Goal: Communication & Community: Answer question/provide support

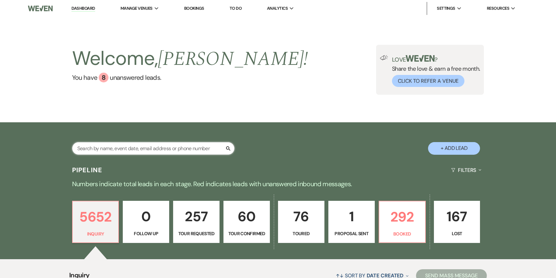
click at [133, 147] on input "text" at bounding box center [153, 148] width 162 height 13
paste input "grandmasbackyardblog@gmail.com"
type input "grandmasbackyardblog@gmail.com"
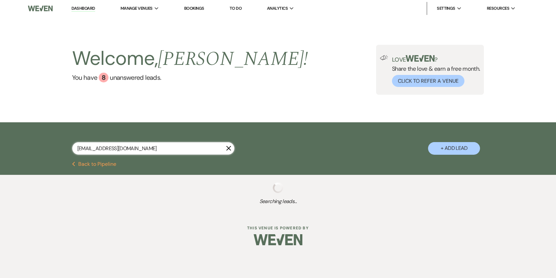
select select "4"
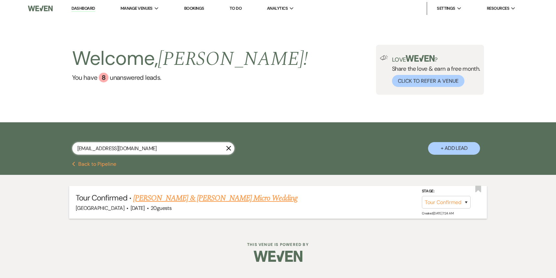
type input "grandmasbackyardblog@gmail.com"
click at [431, 204] on select "Inquiry Follow Up Tour Requested Tour Confirmed Toured Proposal Sent Booked Lost" at bounding box center [446, 202] width 49 height 13
click at [422, 196] on select "Inquiry Follow Up Tour Requested Tour Confirmed Toured Proposal Sent Booked Lost" at bounding box center [446, 202] width 49 height 13
click at [81, 10] on link "Dashboard" at bounding box center [82, 9] width 23 height 6
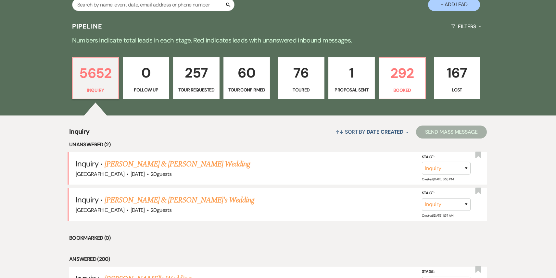
scroll to position [204, 0]
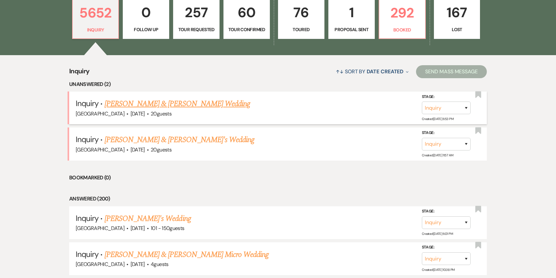
click at [172, 106] on link "Chris Snelling & Ashly Farris's Wedding" at bounding box center [177, 104] width 145 height 12
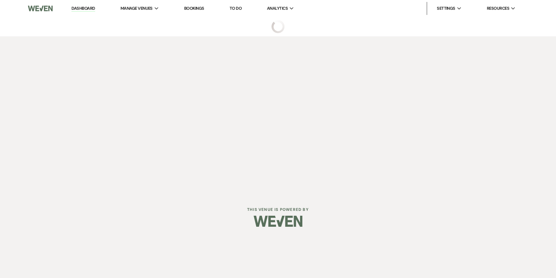
select select "5"
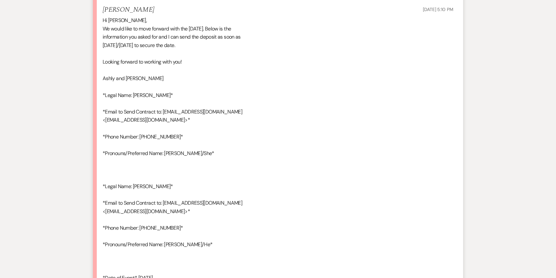
scroll to position [2336, 0]
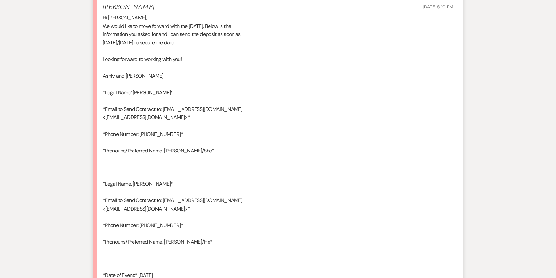
click at [231, 122] on div "Hi Patricia, We would like to move forward with the 2nd of November. Below is t…" at bounding box center [278, 155] width 351 height 282
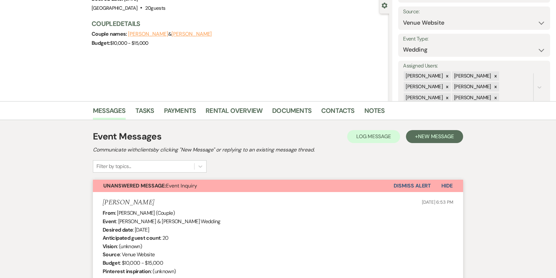
scroll to position [0, 0]
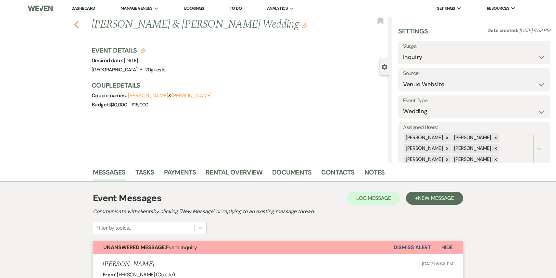
click at [76, 24] on use "button" at bounding box center [76, 24] width 4 height 7
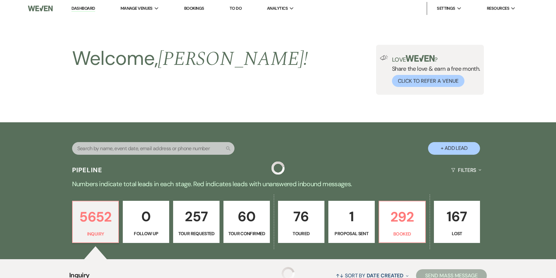
scroll to position [204, 0]
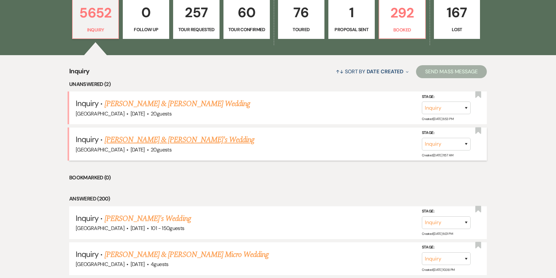
click at [184, 138] on link "[PERSON_NAME] & [PERSON_NAME]'s Wedding" at bounding box center [180, 140] width 150 height 12
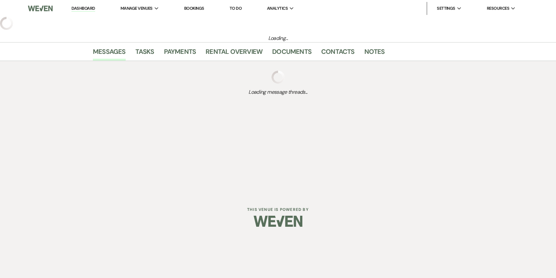
select select "5"
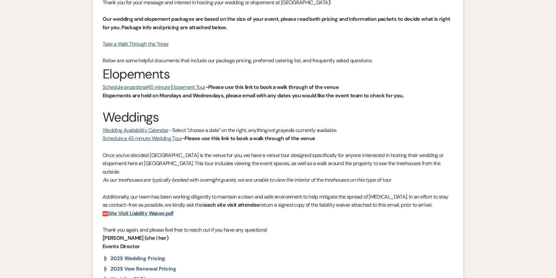
scroll to position [425, 0]
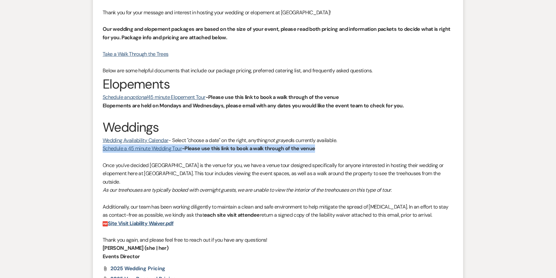
drag, startPoint x: 317, startPoint y: 150, endPoint x: 93, endPoint y: 150, distance: 224.3
click at [93, 150] on div "Messages Tasks Payments Rental Overview Documents Contacts Notes Event Messages…" at bounding box center [278, 178] width 556 height 881
copy p "Schedule a 45 minute Wedding Tour -Please use this link to book a walk through …"
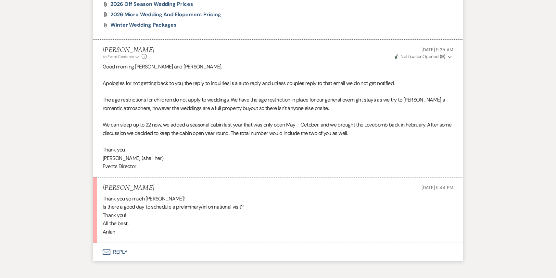
scroll to position [799, 0]
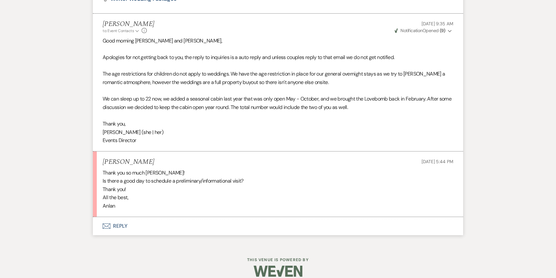
click at [139, 218] on button "Envelope Reply" at bounding box center [278, 226] width 370 height 18
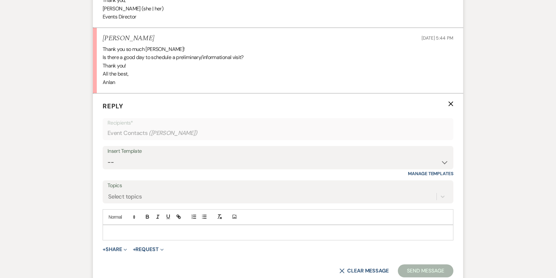
scroll to position [923, 0]
click at [138, 229] on p at bounding box center [278, 232] width 340 height 7
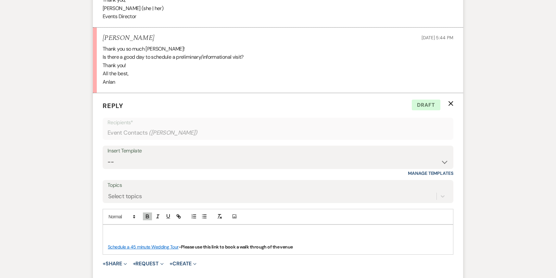
click at [118, 225] on div "Schedule a 45 minute Wedding Tour -Please use this link to book a walk through …" at bounding box center [278, 240] width 350 height 30
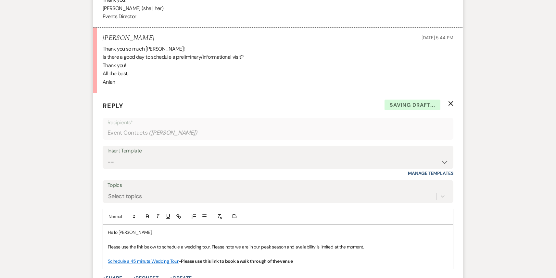
click at [302, 258] on p "Schedule a 45 minute Wedding Tour -Please use this link to book a walk through …" at bounding box center [278, 261] width 340 height 7
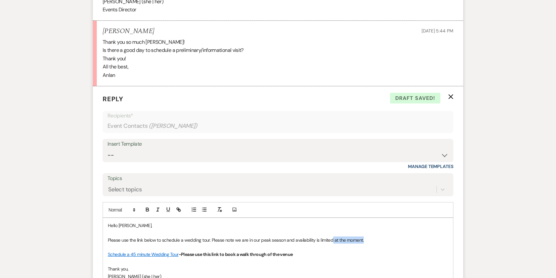
drag, startPoint x: 331, startPoint y: 231, endPoint x: 376, endPoint y: 226, distance: 44.5
click at [376, 226] on div "Hello Anlan, Please use the link below to schedule a wedding tour. Please note …" at bounding box center [278, 254] width 350 height 73
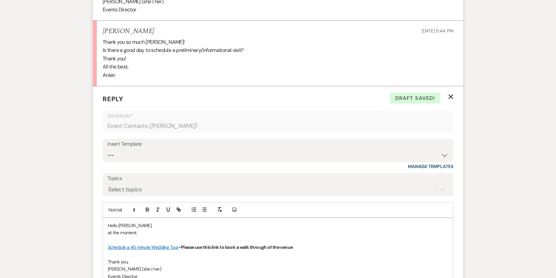
drag, startPoint x: 145, startPoint y: 223, endPoint x: 103, endPoint y: 226, distance: 42.3
click at [103, 226] on div "Hello Anlan, at the moment. Schedule a 45 minute Wedding Tour -Please use this …" at bounding box center [278, 251] width 350 height 66
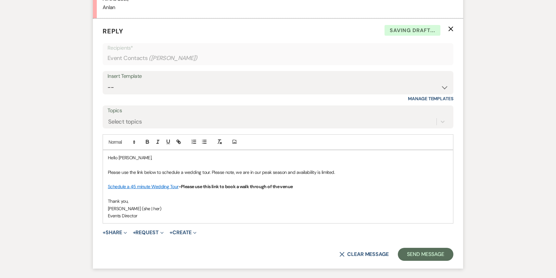
scroll to position [1009, 0]
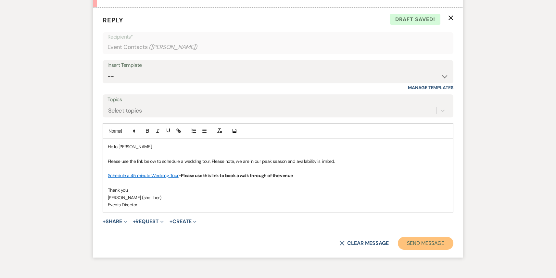
click at [406, 239] on button "Send Message" at bounding box center [426, 243] width 56 height 13
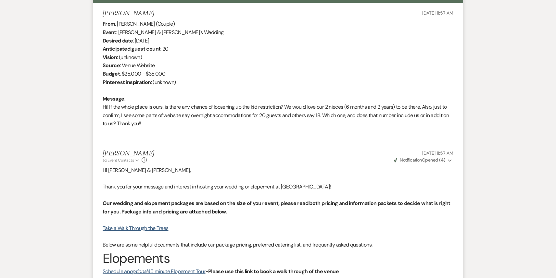
scroll to position [0, 0]
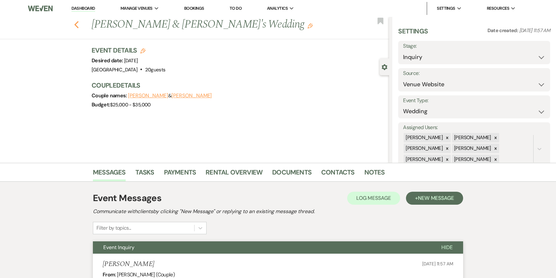
click at [75, 26] on icon "Previous" at bounding box center [76, 25] width 5 height 8
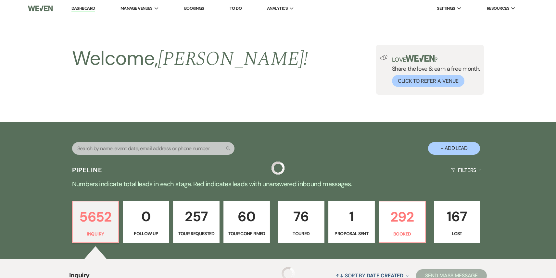
scroll to position [204, 0]
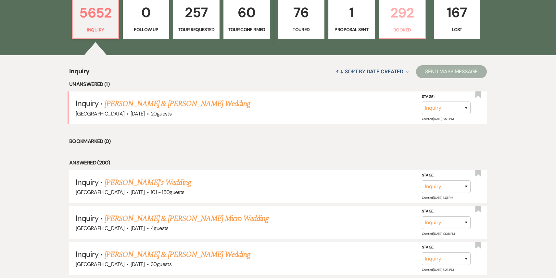
click at [400, 20] on p "292" at bounding box center [402, 13] width 38 height 22
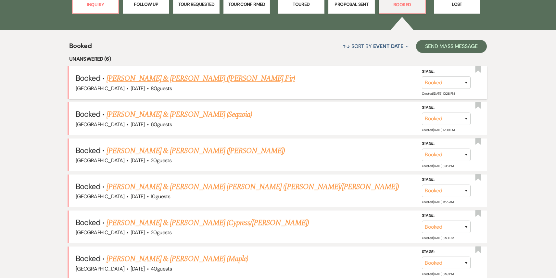
scroll to position [231, 0]
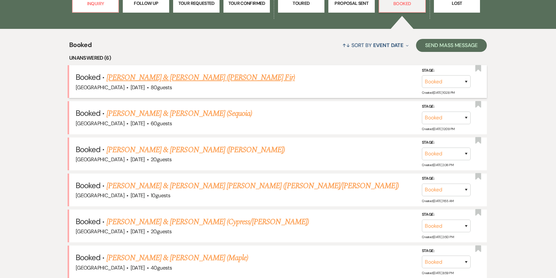
click at [185, 80] on link "[PERSON_NAME] & [PERSON_NAME] ([PERSON_NAME] Fir)" at bounding box center [200, 78] width 188 height 12
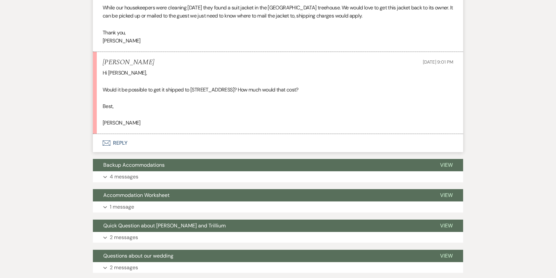
scroll to position [262, 0]
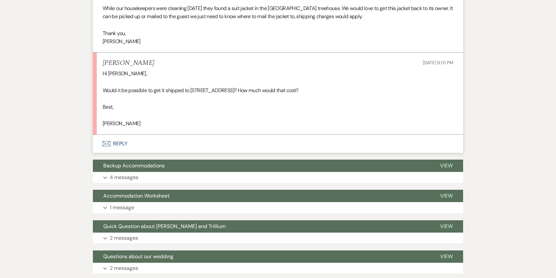
click at [188, 194] on button "Accommodation Worksheet" at bounding box center [261, 196] width 337 height 12
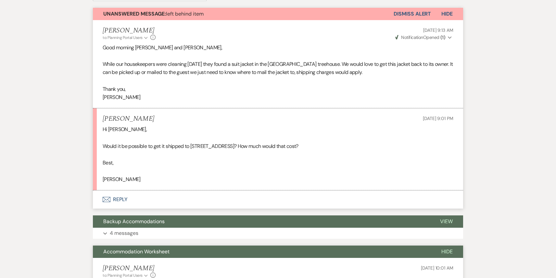
scroll to position [195, 0]
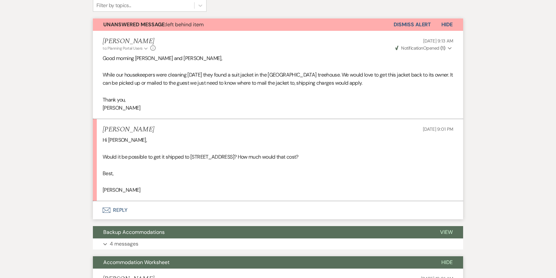
click at [188, 194] on p "Anna" at bounding box center [278, 190] width 351 height 8
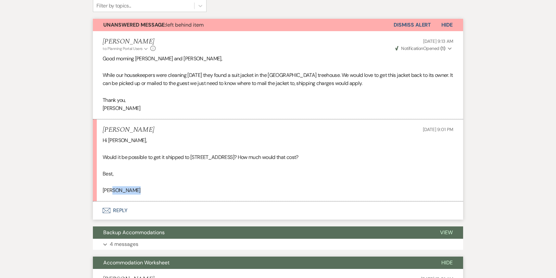
click at [188, 194] on p "Anna" at bounding box center [278, 190] width 351 height 8
click at [153, 208] on button "Envelope Reply" at bounding box center [278, 211] width 370 height 18
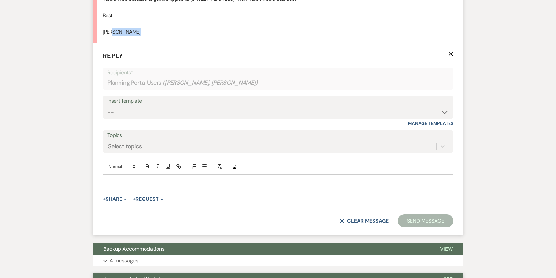
scroll to position [353, 0]
click at [128, 186] on div at bounding box center [278, 182] width 350 height 15
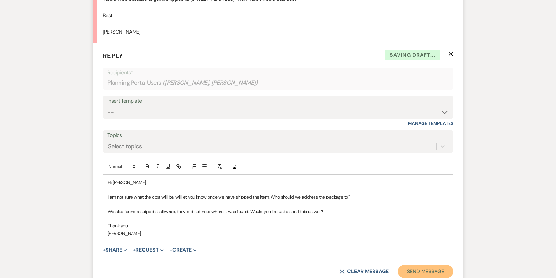
click at [415, 269] on button "Send Message" at bounding box center [426, 271] width 56 height 13
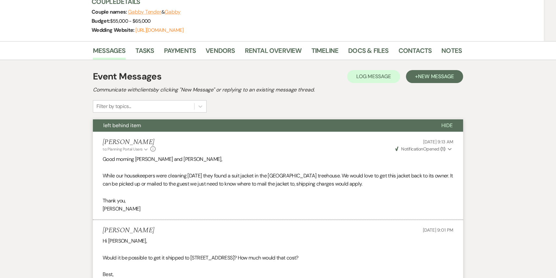
scroll to position [0, 0]
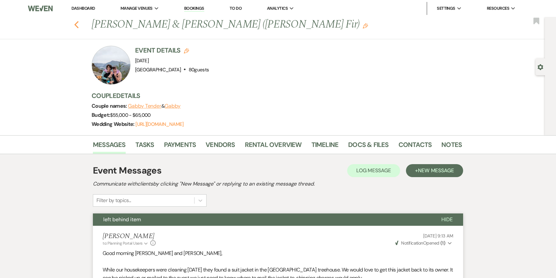
click at [79, 24] on icon "Previous" at bounding box center [76, 25] width 5 height 8
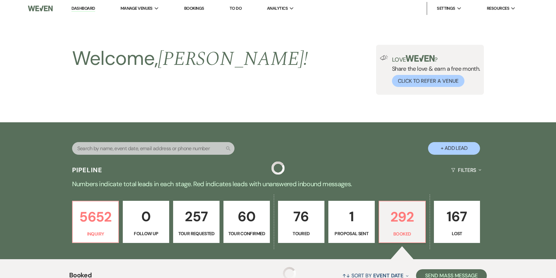
scroll to position [231, 0]
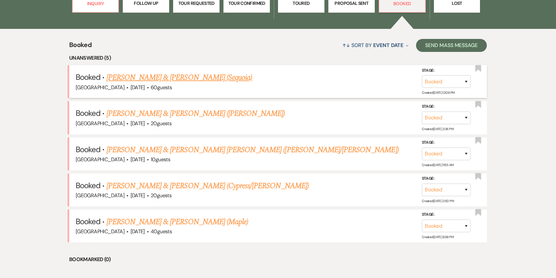
click at [193, 78] on link "[PERSON_NAME] & [PERSON_NAME] (Sequoia)" at bounding box center [179, 78] width 146 height 12
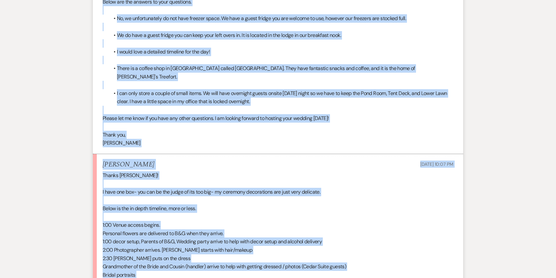
scroll to position [375, 0]
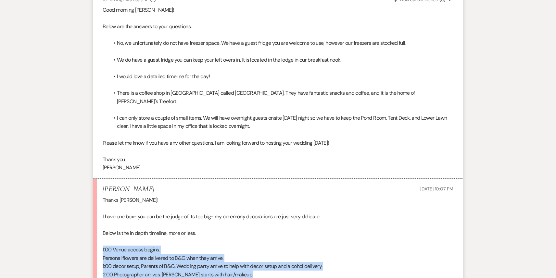
drag, startPoint x: 239, startPoint y: 170, endPoint x: 100, endPoint y: 251, distance: 160.6
copy div "1:00 Venue access begins. Personal flowers are delivered to B&G when they arriv…"
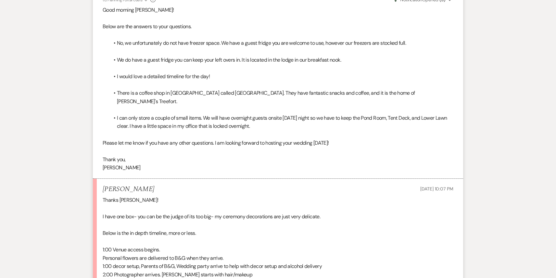
click at [164, 192] on div "Annelise Pasnau Aug 11, 2025, 10:07 PM" at bounding box center [278, 189] width 351 height 8
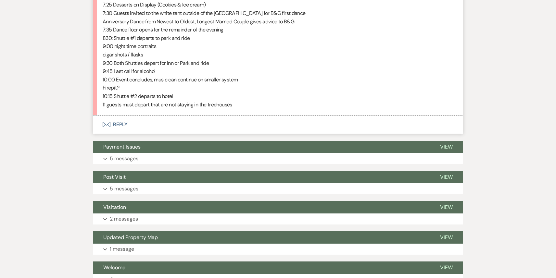
scroll to position [905, 0]
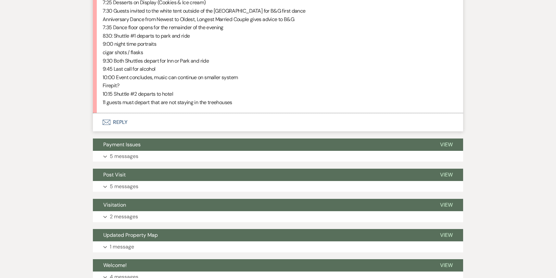
click at [168, 119] on button "Envelope Reply" at bounding box center [278, 122] width 370 height 18
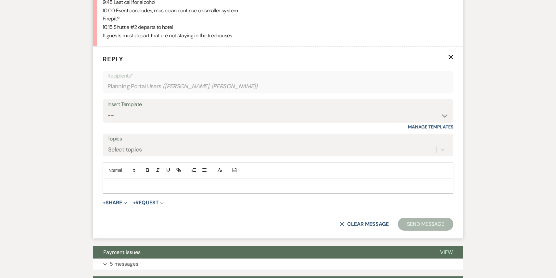
scroll to position [975, 0]
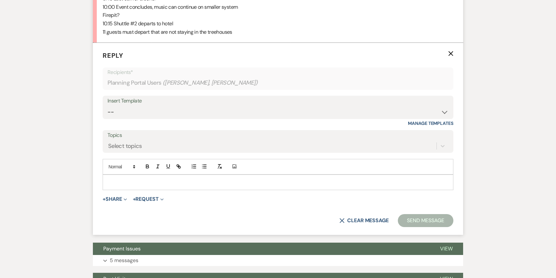
click at [139, 181] on p at bounding box center [278, 182] width 340 height 7
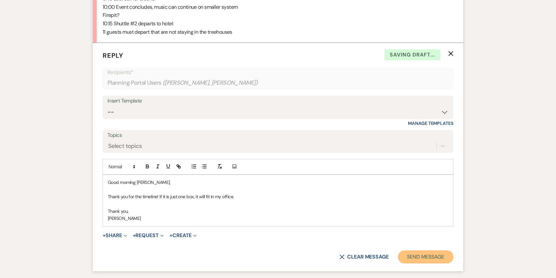
click at [415, 257] on button "Send Message" at bounding box center [426, 257] width 56 height 13
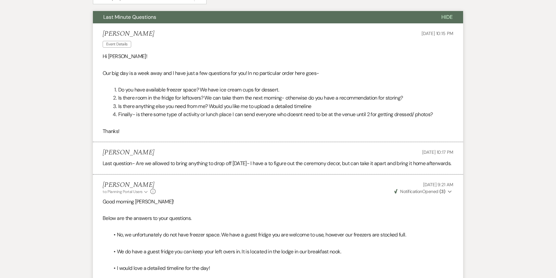
scroll to position [0, 0]
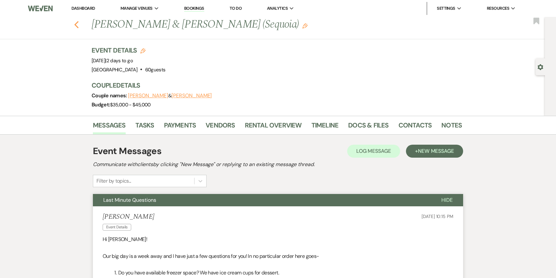
click at [75, 24] on use "button" at bounding box center [76, 24] width 4 height 7
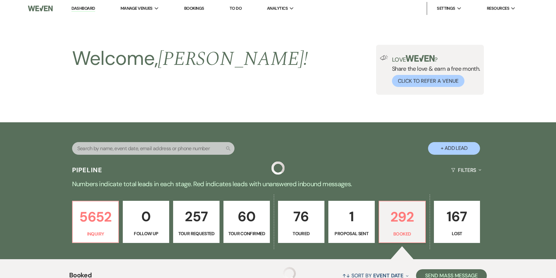
scroll to position [231, 0]
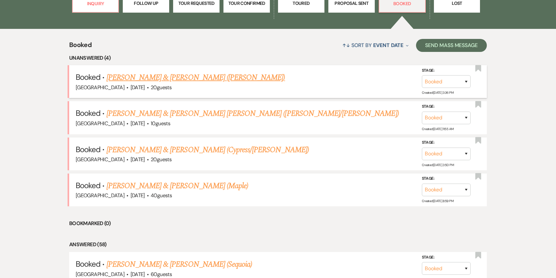
click at [196, 76] on link "[PERSON_NAME] & [PERSON_NAME] ([PERSON_NAME])" at bounding box center [195, 78] width 179 height 12
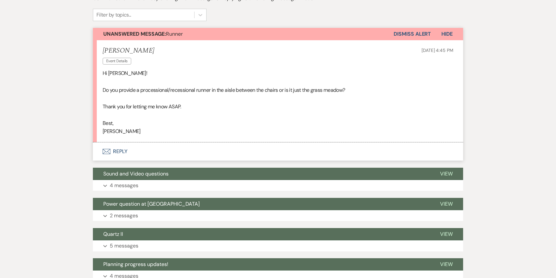
scroll to position [167, 0]
click at [165, 150] on button "Envelope Reply" at bounding box center [278, 151] width 370 height 18
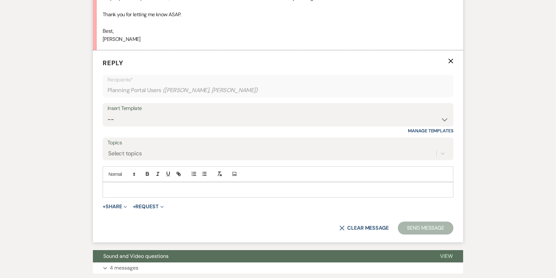
scroll to position [266, 0]
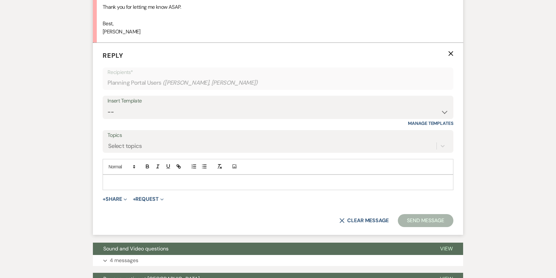
click at [144, 182] on p at bounding box center [278, 182] width 340 height 7
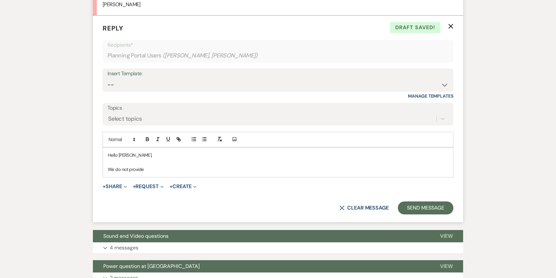
scroll to position [295, 0]
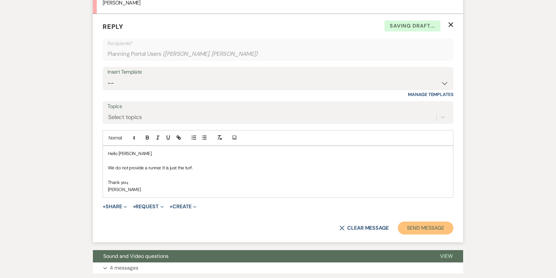
click at [409, 229] on button "Send Message" at bounding box center [426, 228] width 56 height 13
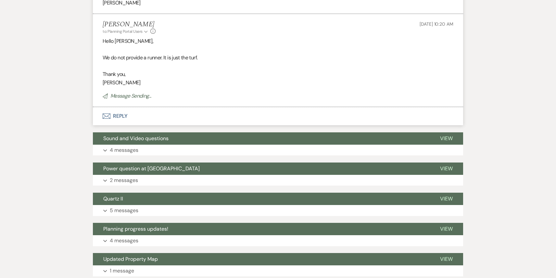
scroll to position [0, 0]
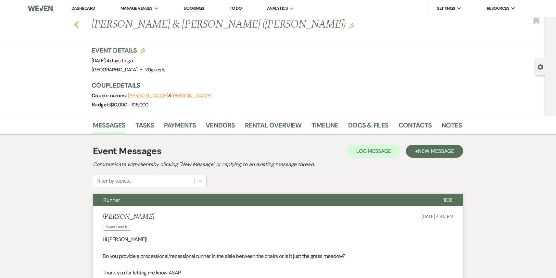
click at [76, 25] on use "button" at bounding box center [76, 24] width 4 height 7
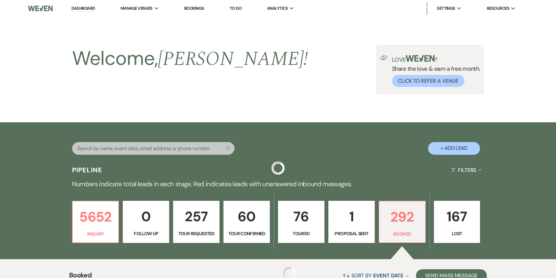
scroll to position [231, 0]
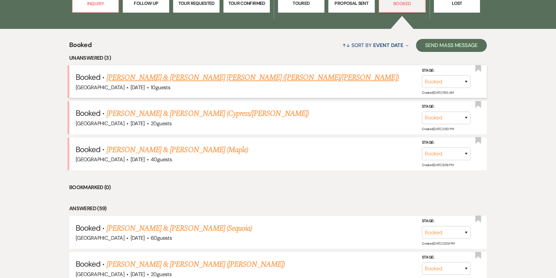
click at [186, 76] on link "[PERSON_NAME] & [PERSON_NAME] [PERSON_NAME] ([PERSON_NAME]/[PERSON_NAME])" at bounding box center [252, 78] width 292 height 12
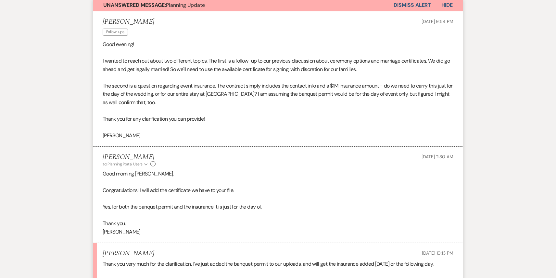
scroll to position [303, 0]
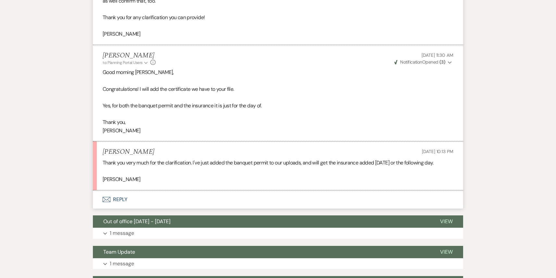
click at [133, 191] on button "Envelope Reply" at bounding box center [278, 200] width 370 height 18
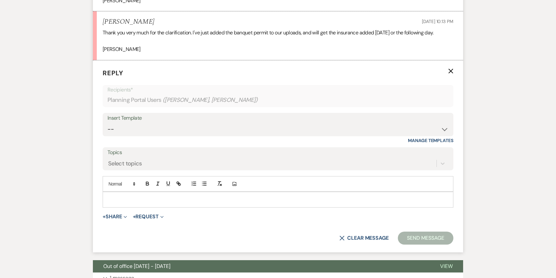
scroll to position [435, 0]
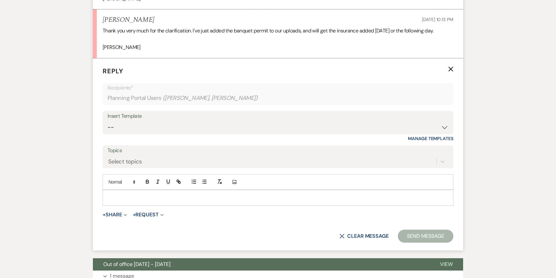
click at [132, 190] on div at bounding box center [278, 197] width 350 height 15
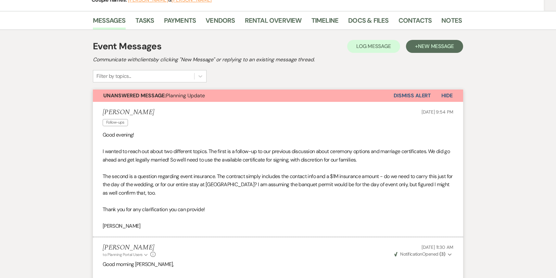
scroll to position [0, 0]
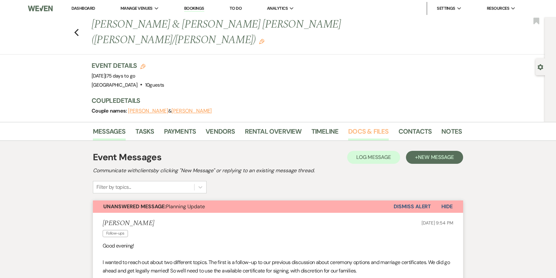
click at [361, 126] on link "Docs & Files" at bounding box center [368, 133] width 40 height 14
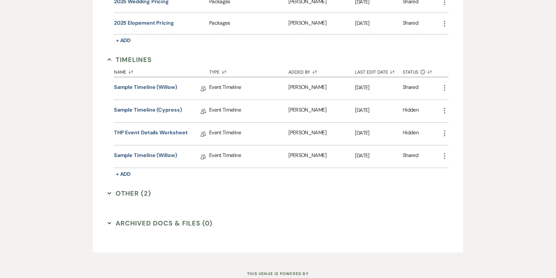
scroll to position [458, 0]
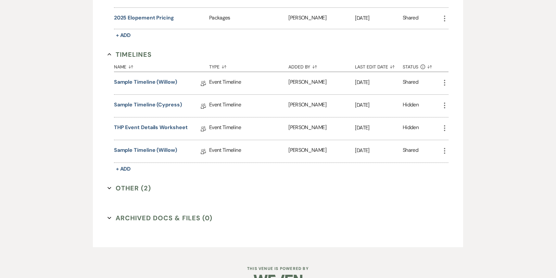
click at [140, 183] on button "Other (2) Expand" at bounding box center [129, 188] width 44 height 10
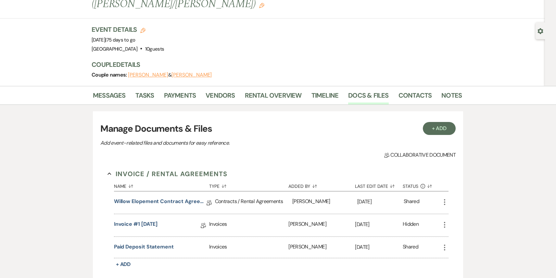
scroll to position [0, 0]
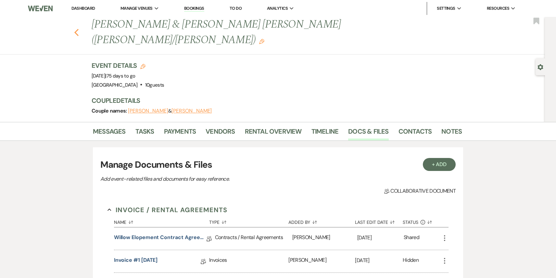
click at [76, 29] on use "button" at bounding box center [76, 32] width 4 height 7
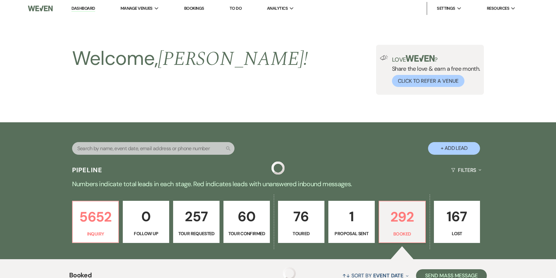
scroll to position [231, 0]
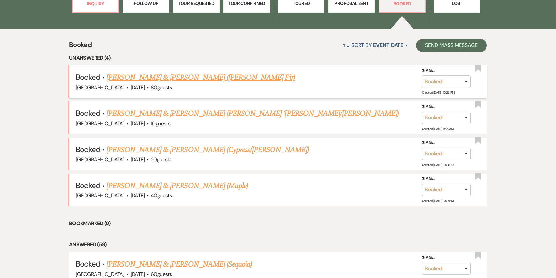
click at [162, 78] on link "[PERSON_NAME] & [PERSON_NAME] ([PERSON_NAME] Fir)" at bounding box center [200, 78] width 188 height 12
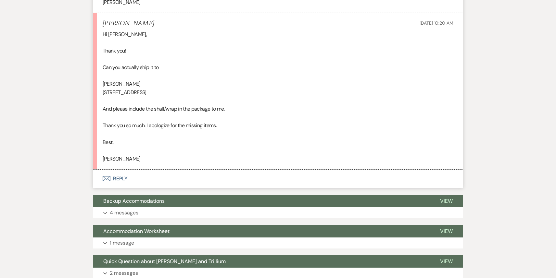
scroll to position [477, 0]
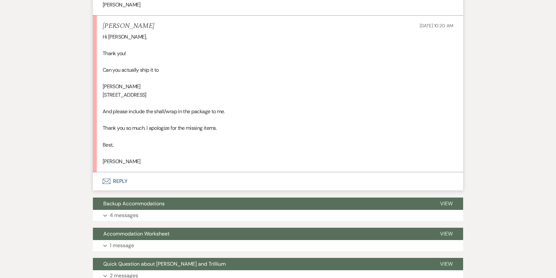
click at [143, 180] on button "Envelope Reply" at bounding box center [278, 181] width 370 height 18
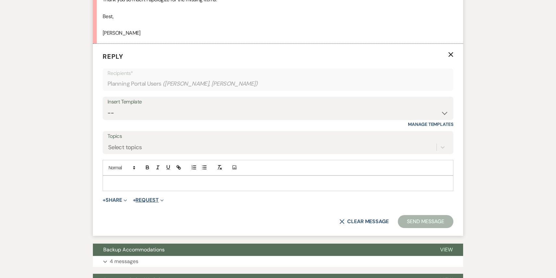
scroll to position [606, 0]
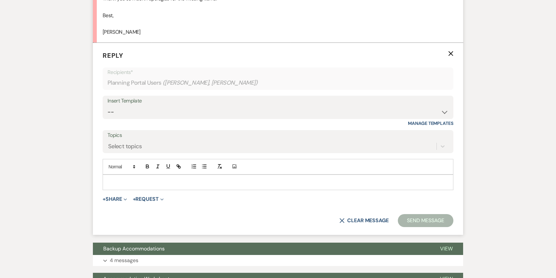
click at [148, 188] on div at bounding box center [278, 182] width 350 height 15
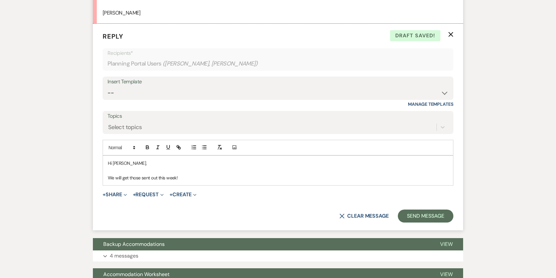
scroll to position [638, 0]
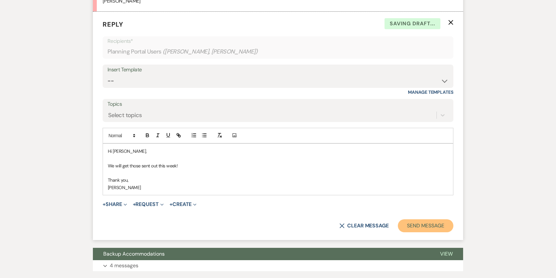
click at [433, 223] on button "Send Message" at bounding box center [426, 225] width 56 height 13
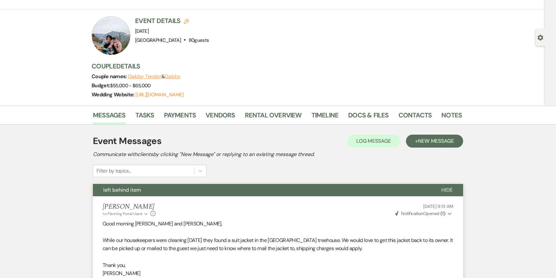
scroll to position [0, 0]
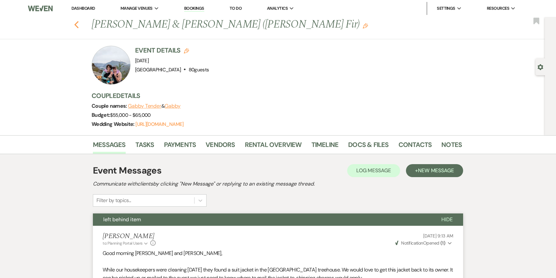
click at [76, 23] on use "button" at bounding box center [76, 24] width 4 height 7
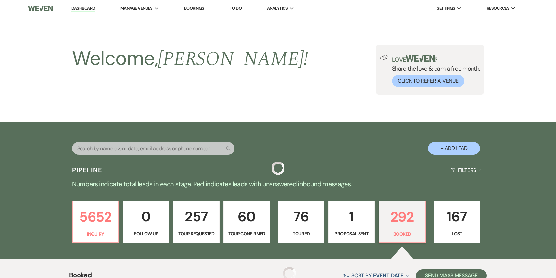
scroll to position [231, 0]
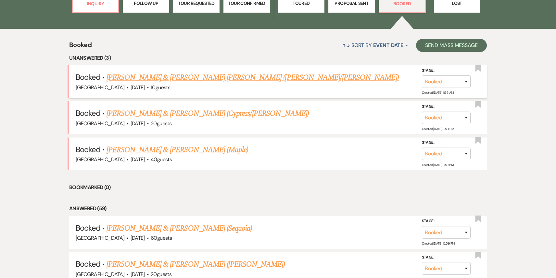
click at [167, 80] on link "[PERSON_NAME] & [PERSON_NAME] [PERSON_NAME] ([PERSON_NAME]/[PERSON_NAME])" at bounding box center [252, 78] width 292 height 12
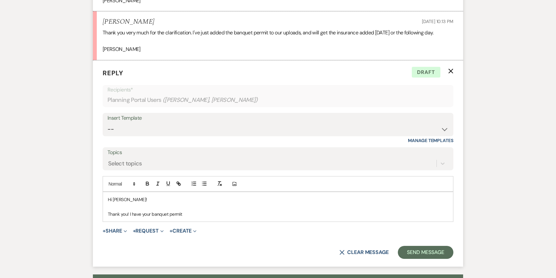
scroll to position [442, 0]
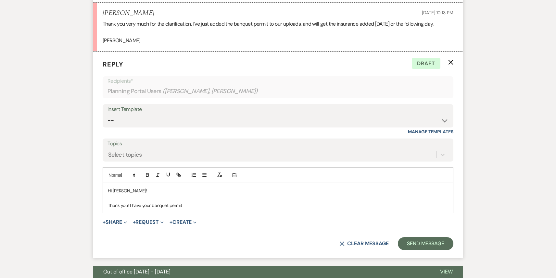
click at [186, 202] on p "Thank you! I have your banquet permit" at bounding box center [278, 205] width 340 height 7
click at [363, 241] on button "X Clear message" at bounding box center [363, 243] width 49 height 5
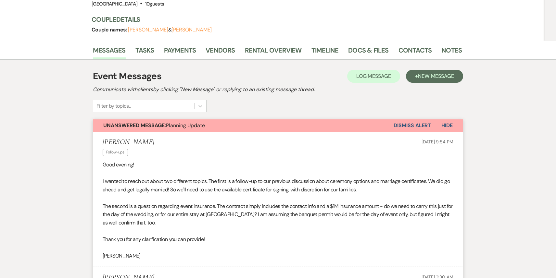
scroll to position [0, 0]
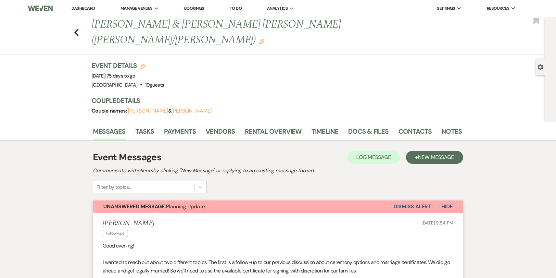
click at [400, 201] on button "Dismiss Alert" at bounding box center [411, 207] width 37 height 12
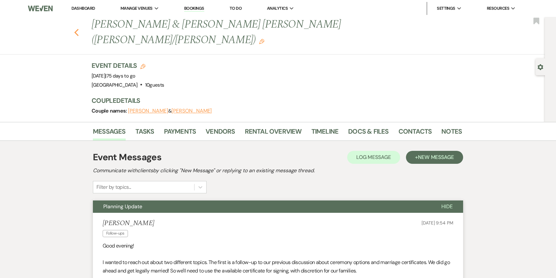
click at [76, 29] on use "button" at bounding box center [76, 32] width 4 height 7
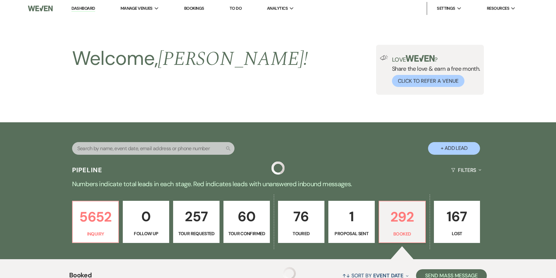
scroll to position [231, 0]
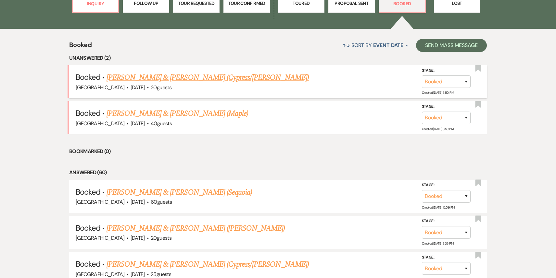
click at [179, 78] on link "[PERSON_NAME] & [PERSON_NAME] (Cypress/[PERSON_NAME])" at bounding box center [207, 78] width 202 height 12
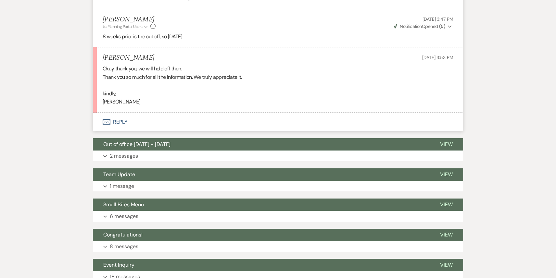
scroll to position [846, 0]
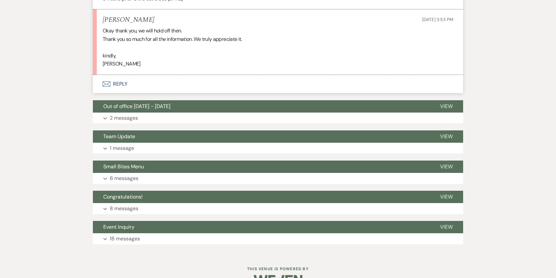
click at [186, 80] on button "Envelope Reply" at bounding box center [278, 84] width 370 height 18
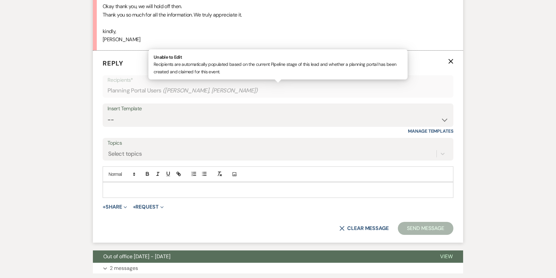
scroll to position [871, 0]
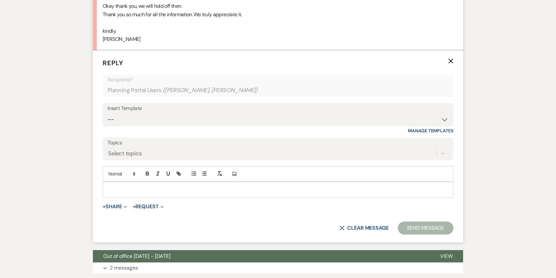
click at [144, 186] on p at bounding box center [278, 189] width 340 height 7
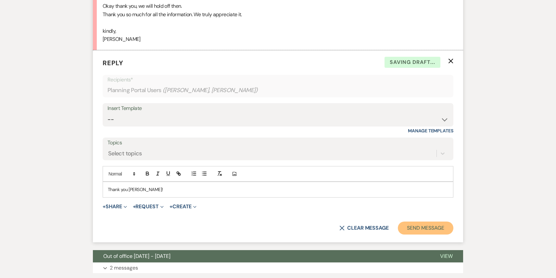
click at [425, 224] on button "Send Message" at bounding box center [426, 228] width 56 height 13
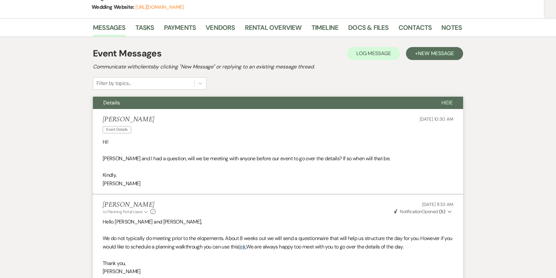
scroll to position [0, 0]
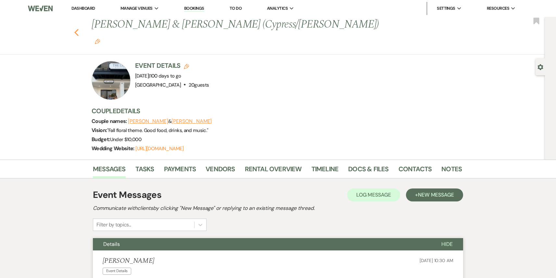
click at [75, 29] on use "button" at bounding box center [76, 32] width 4 height 7
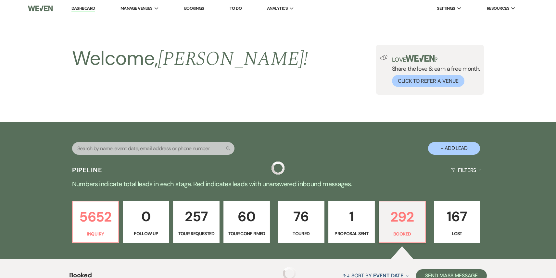
scroll to position [231, 0]
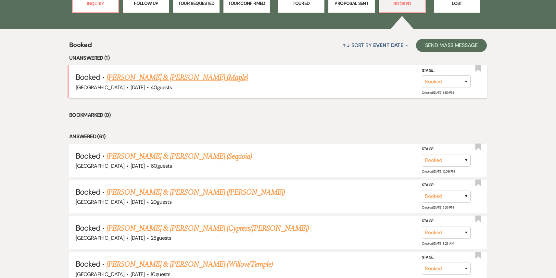
click at [196, 79] on link "[PERSON_NAME] & [PERSON_NAME] (Maple)" at bounding box center [177, 78] width 142 height 12
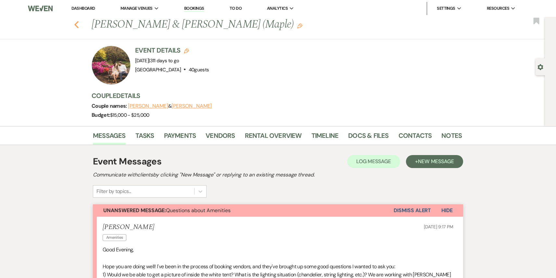
click at [76, 24] on icon "Previous" at bounding box center [76, 25] width 5 height 8
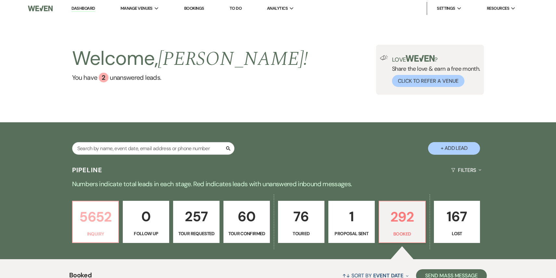
click at [83, 226] on p "5652" at bounding box center [96, 217] width 38 height 22
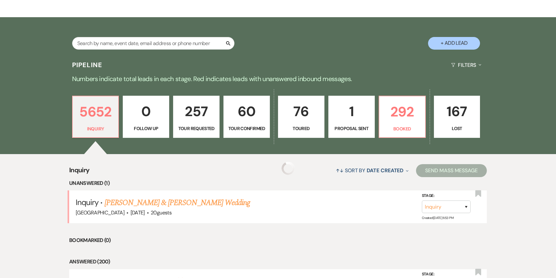
scroll to position [125, 0]
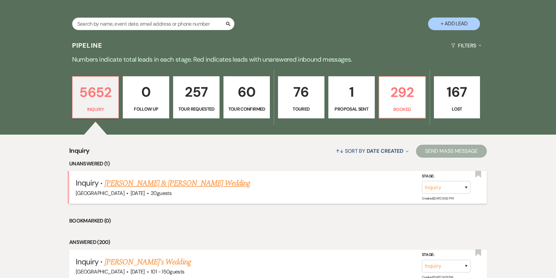
click at [198, 182] on link "Chris Snelling & Ashly Farris's Wedding" at bounding box center [177, 184] width 145 height 12
select select "5"
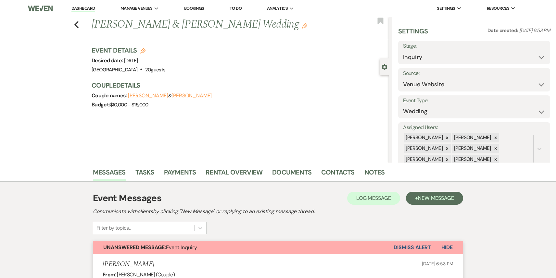
click at [143, 47] on h3 "Event Details Edit" at bounding box center [129, 50] width 74 height 9
click at [142, 49] on use "button" at bounding box center [142, 50] width 5 height 5
select select "590"
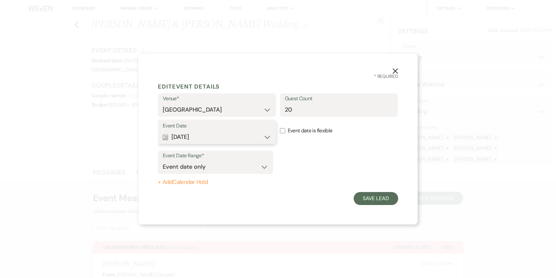
click at [251, 138] on button "Calendar Nov 01, 2025 Expand" at bounding box center [217, 137] width 108 height 13
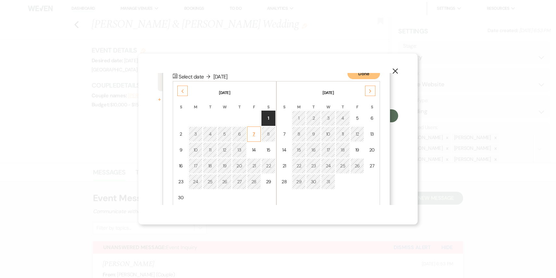
scroll to position [83, 0]
click at [181, 132] on div "2" at bounding box center [181, 134] width 6 height 7
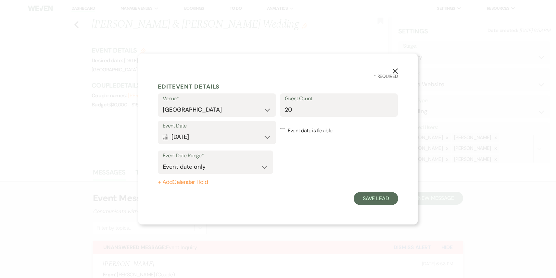
scroll to position [0, 0]
click at [379, 202] on button "Save Lead" at bounding box center [376, 198] width 44 height 13
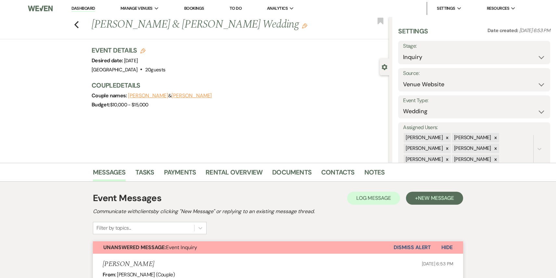
click at [302, 28] on icon "Edit" at bounding box center [304, 25] width 5 height 5
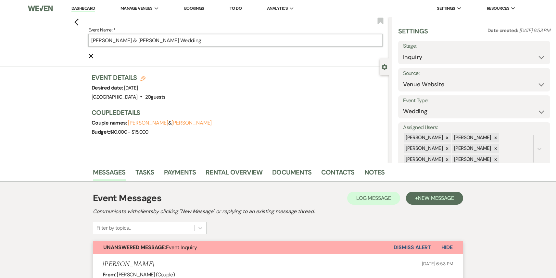
drag, startPoint x: 157, startPoint y: 40, endPoint x: 200, endPoint y: 45, distance: 42.8
click at [200, 45] on input "Chris Snelling & Ashly Farris's Wedding" at bounding box center [235, 40] width 294 height 13
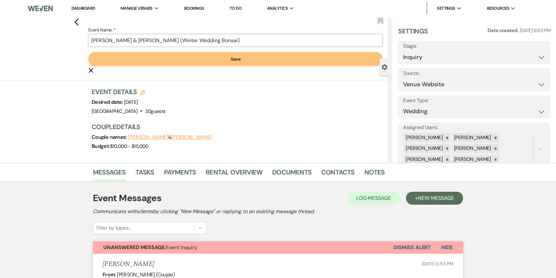
type input "Chris Snelling & Ashly Farris (Winter Wedding Bonsai)"
click at [231, 59] on button "Save" at bounding box center [235, 59] width 294 height 14
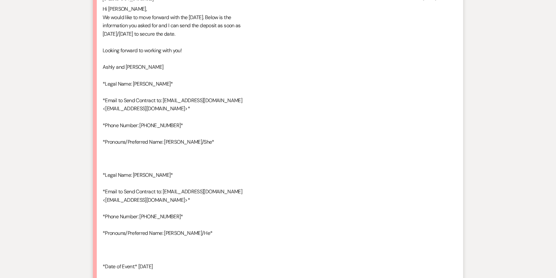
scroll to position [2419, 0]
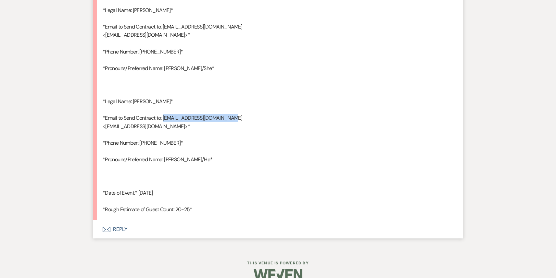
drag, startPoint x: 164, startPoint y: 109, endPoint x: 225, endPoint y: 108, distance: 60.7
click at [225, 108] on div "Hi Patricia, We would like to move forward with the 2nd of November. Below is t…" at bounding box center [278, 72] width 351 height 282
copy div "snellingdwelling@gmail.com"
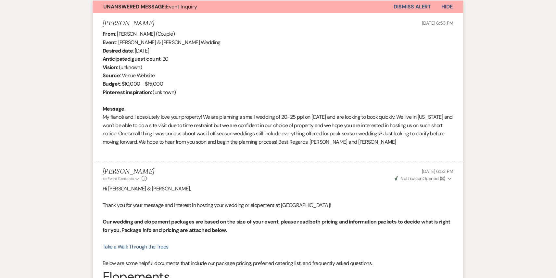
scroll to position [0, 0]
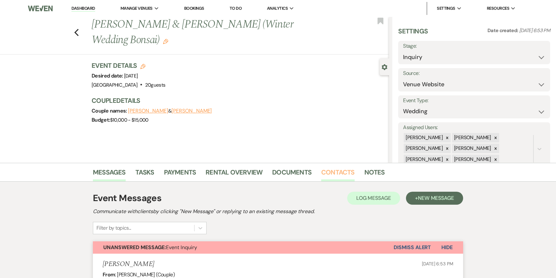
click at [341, 173] on link "Contacts" at bounding box center [337, 174] width 33 height 14
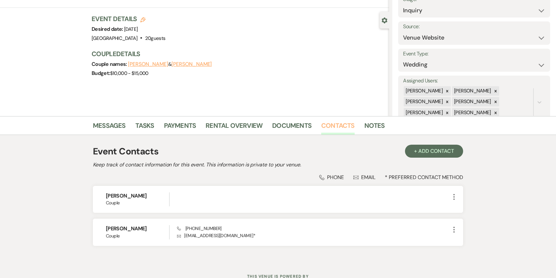
scroll to position [72, 0]
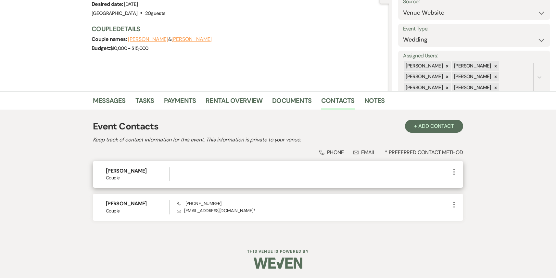
click at [454, 170] on use "button" at bounding box center [453, 172] width 1 height 6
click at [457, 183] on button "Pencil Edit" at bounding box center [469, 184] width 39 height 11
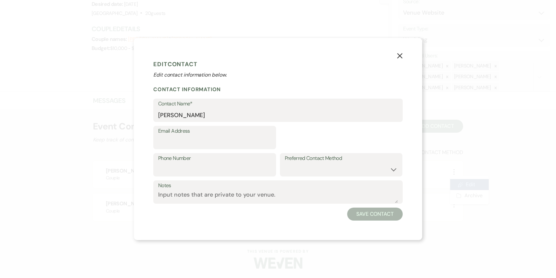
select select "1"
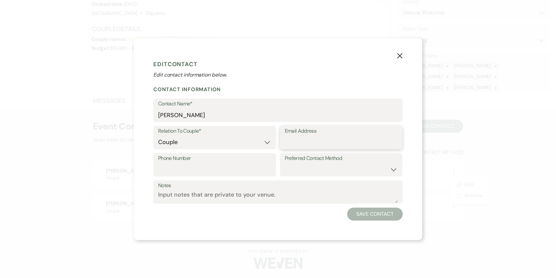
click at [300, 136] on input "Email Address" at bounding box center [341, 142] width 113 height 13
paste input "snellingdwelling@gmail.com"
type input "snellingdwelling@gmail.com"
click at [362, 213] on button "Save Contact" at bounding box center [375, 214] width 56 height 13
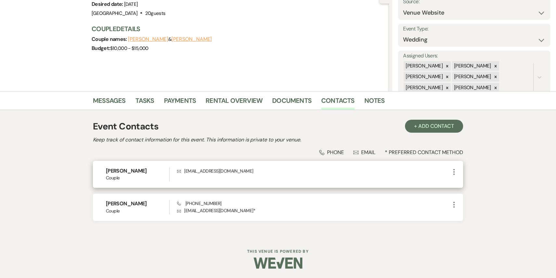
click at [454, 169] on use "button" at bounding box center [453, 172] width 1 height 6
click at [458, 184] on use "button" at bounding box center [460, 184] width 5 height 5
select select "1"
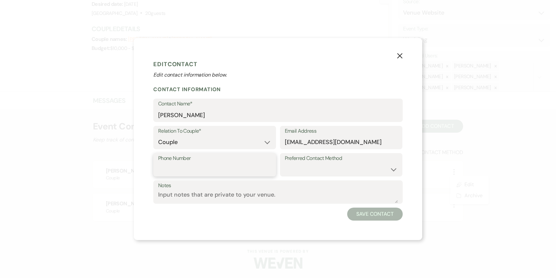
click at [174, 167] on input "Phone Number" at bounding box center [214, 169] width 113 height 13
type input "970-889-4938"
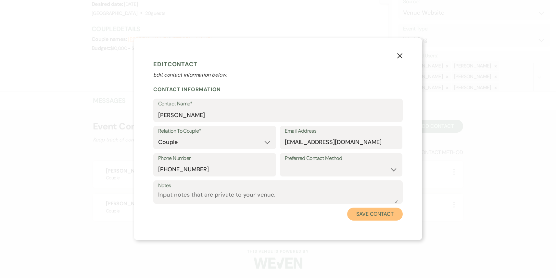
click at [372, 216] on button "Save Contact" at bounding box center [375, 214] width 56 height 13
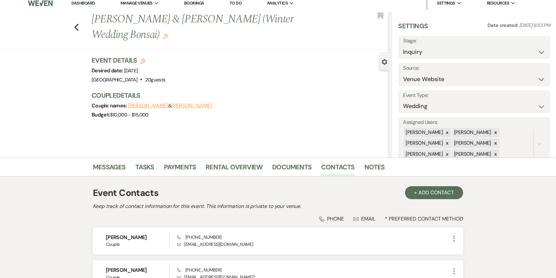
scroll to position [0, 0]
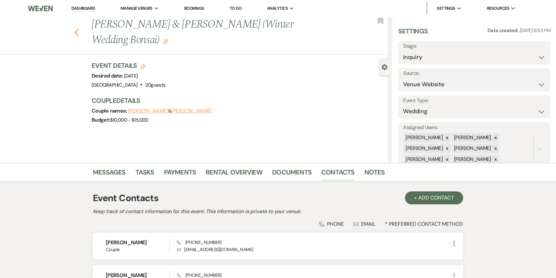
click at [77, 29] on icon "Previous" at bounding box center [76, 33] width 5 height 8
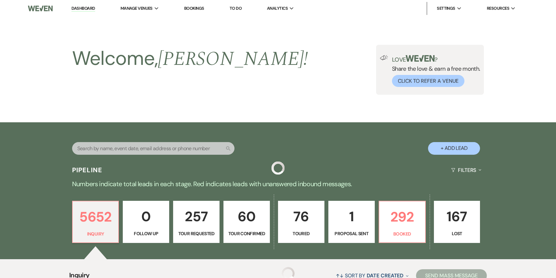
scroll to position [125, 0]
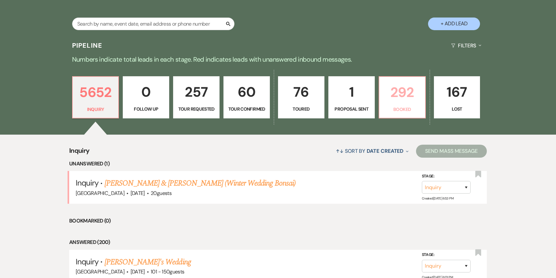
click at [393, 92] on p "292" at bounding box center [402, 92] width 38 height 22
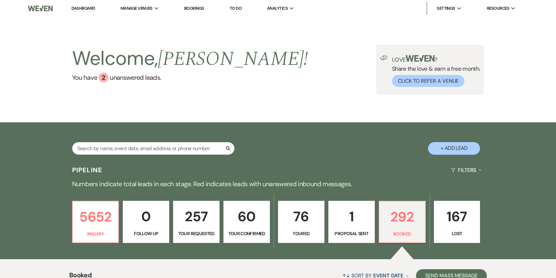
click at [344, 227] on p "1" at bounding box center [351, 217] width 38 height 22
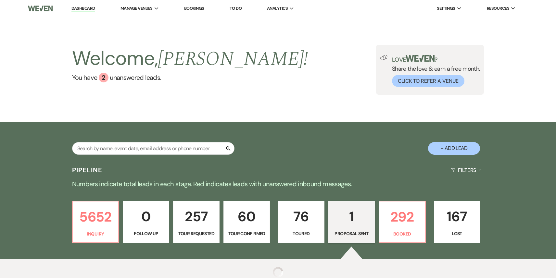
select select "6"
click at [139, 151] on input "text" at bounding box center [153, 148] width 162 height 13
paste input "Alexus Quintana"
type input "Alexus Quintana"
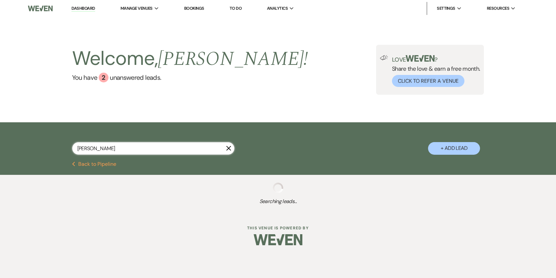
select select "8"
select select "11"
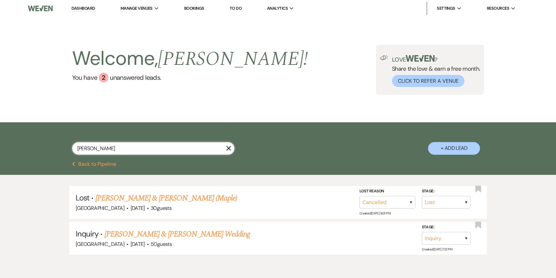
type input "Alexus Quintana"
click at [88, 4] on li "Dashboard" at bounding box center [83, 8] width 30 height 13
click at [87, 7] on link "Dashboard" at bounding box center [82, 9] width 23 height 6
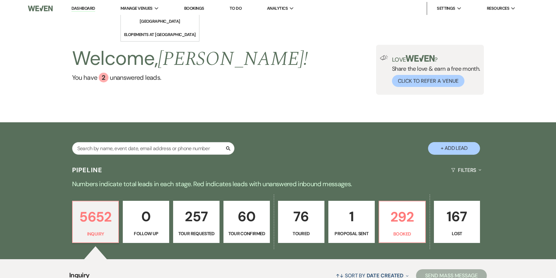
click at [157, 8] on icon "Expand" at bounding box center [157, 8] width 4 height 3
click at [158, 23] on li "[GEOGRAPHIC_DATA]" at bounding box center [160, 21] width 58 height 6
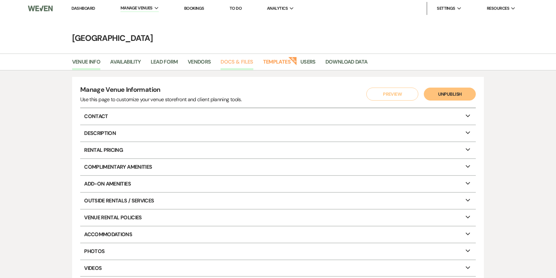
click at [237, 63] on link "Docs & Files" at bounding box center [236, 64] width 32 height 12
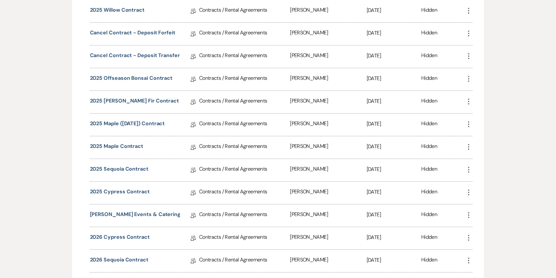
scroll to position [163, 0]
click at [133, 192] on link "2025 Cypress Contract" at bounding box center [120, 193] width 60 height 10
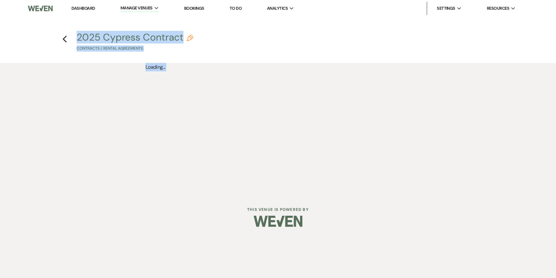
click at [133, 192] on div "Dashboard Manage Venues Expand Treehouse Point Elopements at Treehouse Point Bo…" at bounding box center [278, 97] width 556 height 195
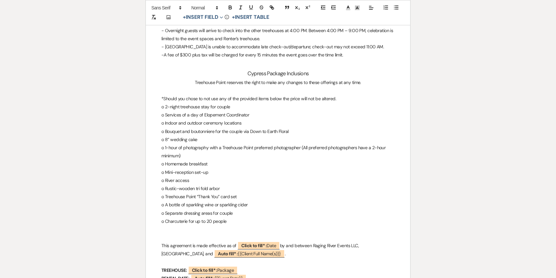
scroll to position [1156, 0]
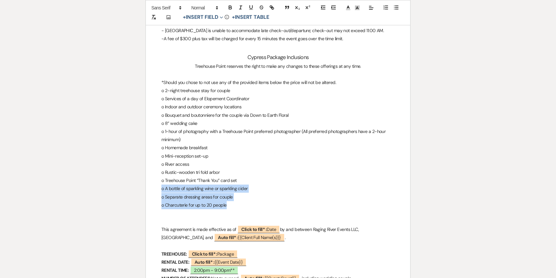
drag, startPoint x: 232, startPoint y: 206, endPoint x: 159, endPoint y: 191, distance: 74.6
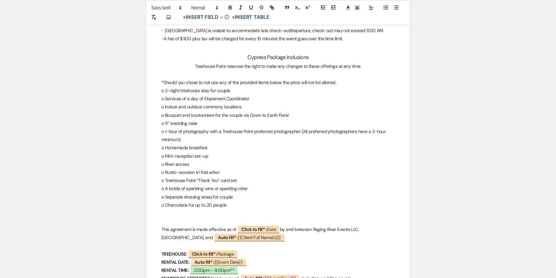
click at [258, 153] on p "o Mini-reception set-up" at bounding box center [277, 156] width 233 height 8
click at [252, 189] on p "o A bottle of sparkling wine or sparkling cider" at bounding box center [277, 189] width 233 height 8
drag, startPoint x: 242, startPoint y: 180, endPoint x: 165, endPoint y: 183, distance: 76.7
click at [165, 183] on p "o Treehouse Point “Thank You” card set" at bounding box center [277, 181] width 233 height 8
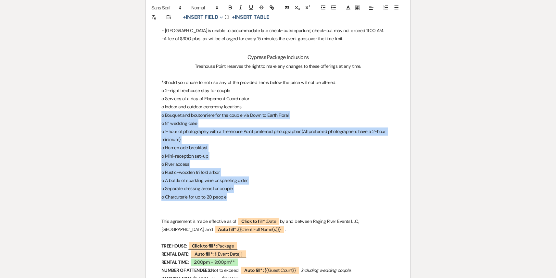
drag, startPoint x: 161, startPoint y: 114, endPoint x: 228, endPoint y: 193, distance: 103.5
copy div "o Bouquet and boutonniere for the couple via Down to Earth Floral o 8” wedding …"
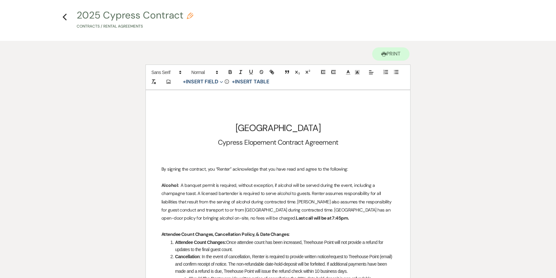
scroll to position [0, 0]
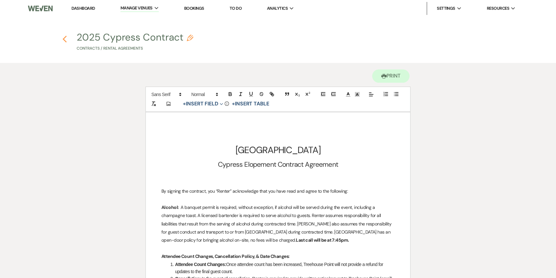
click at [64, 38] on use "button" at bounding box center [64, 39] width 4 height 7
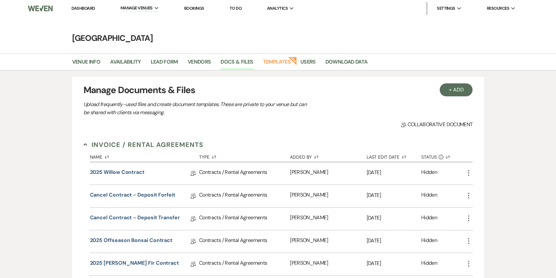
click at [84, 11] on link "Dashboard" at bounding box center [82, 9] width 23 height 6
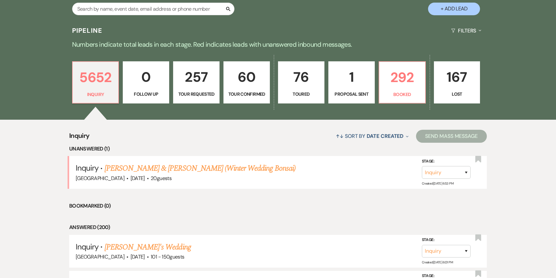
scroll to position [153, 0]
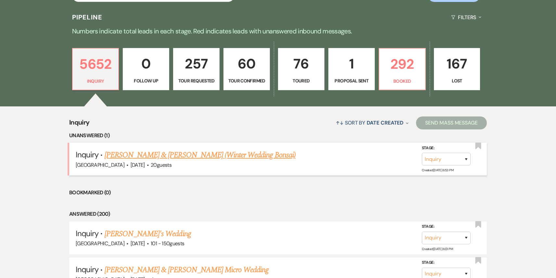
click at [191, 157] on link "Chris Snelling & Ashly Farris (Winter Wedding Bonsai)" at bounding box center [200, 155] width 191 height 12
select select "5"
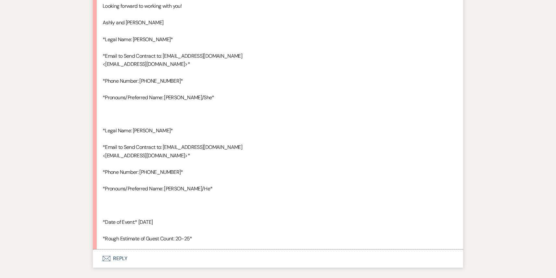
scroll to position [2422, 0]
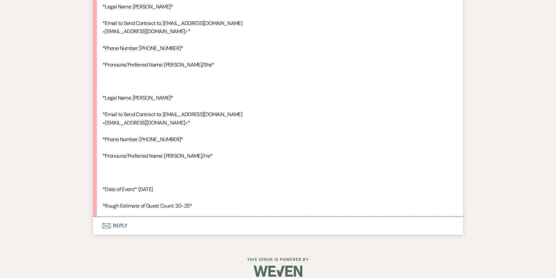
click at [189, 217] on button "Envelope Reply" at bounding box center [278, 226] width 370 height 18
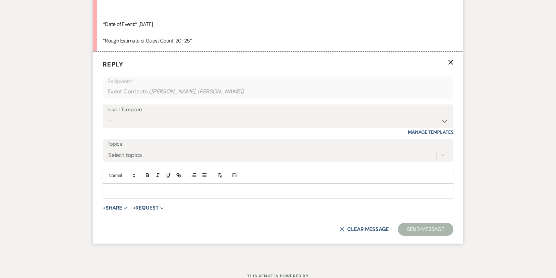
scroll to position [2588, 0]
click at [203, 114] on select "-- Weven Planning Portal Introduction (Booked Events) 1st planning email (Willo…" at bounding box center [277, 120] width 341 height 13
select select "796"
click at [107, 114] on select "-- Weven Planning Portal Introduction (Booked Events) 1st planning email (Willo…" at bounding box center [277, 120] width 341 height 13
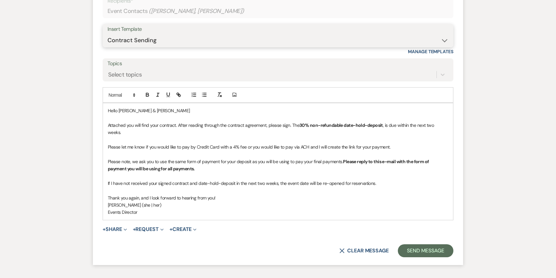
scroll to position [2706, 0]
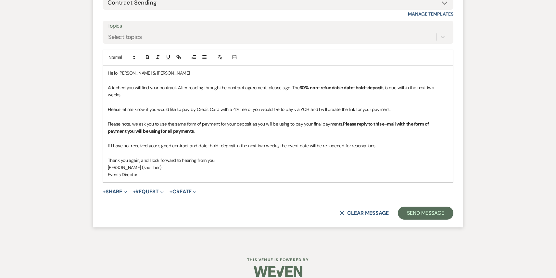
click at [127, 191] on icon "Expand" at bounding box center [125, 192] width 3 height 3
click at [128, 201] on span "Doc Upload Documents" at bounding box center [128, 204] width 37 height 7
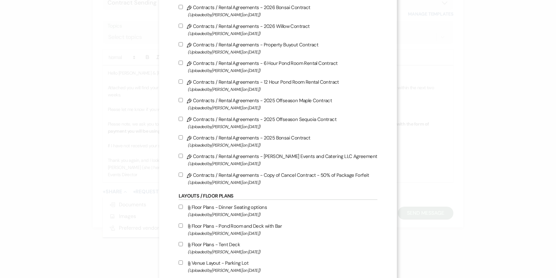
scroll to position [320, 0]
click at [230, 141] on label "Pencil Contracts / Rental Agreements - 2025 Bonsai Contract (Uploaded by Patric…" at bounding box center [278, 140] width 198 height 15
click at [183, 139] on input "Pencil Contracts / Rental Agreements - 2025 Bonsai Contract (Uploaded by Patric…" at bounding box center [181, 137] width 4 height 4
checkbox input "true"
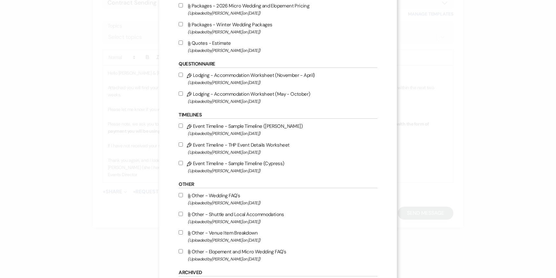
scroll to position [949, 0]
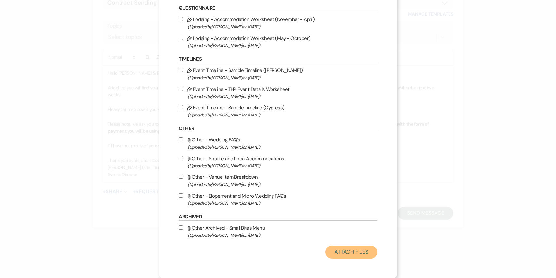
click at [348, 256] on button "Attach Files" at bounding box center [351, 252] width 52 height 13
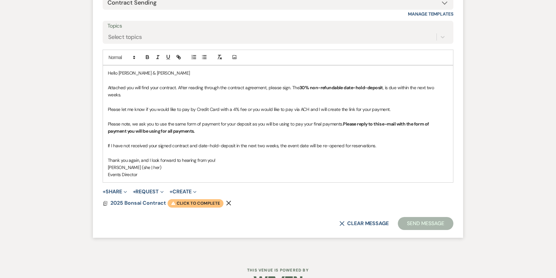
click at [192, 199] on span "Warning Click to complete" at bounding box center [196, 203] width 56 height 8
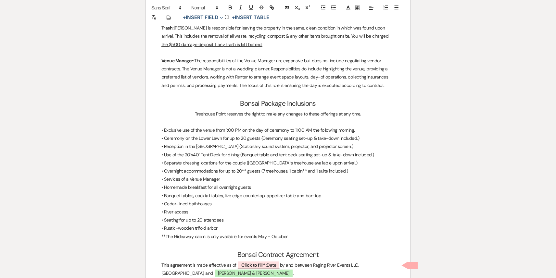
scroll to position [1548, 0]
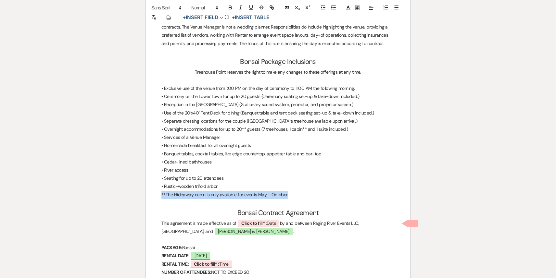
drag, startPoint x: 288, startPoint y: 194, endPoint x: 163, endPoint y: 197, distance: 124.4
click at [163, 197] on p "**The Hideaway cabin is only available for events May - October" at bounding box center [277, 195] width 233 height 8
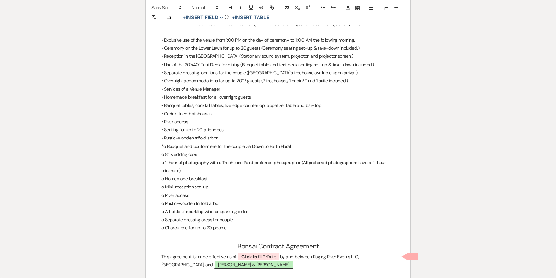
scroll to position [1624, 0]
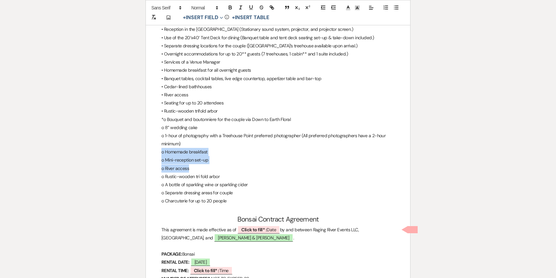
drag, startPoint x: 199, startPoint y: 169, endPoint x: 156, endPoint y: 154, distance: 45.2
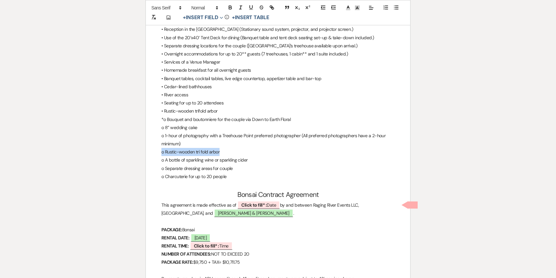
drag, startPoint x: 224, startPoint y: 151, endPoint x: 144, endPoint y: 154, distance: 79.9
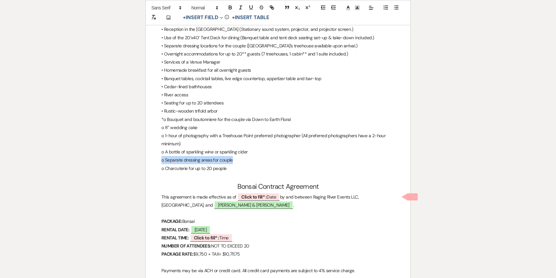
drag, startPoint x: 237, startPoint y: 160, endPoint x: 153, endPoint y: 163, distance: 83.5
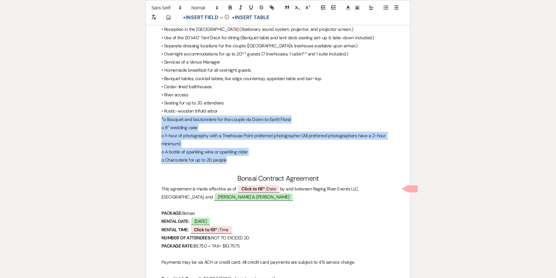
drag, startPoint x: 227, startPoint y: 160, endPoint x: 160, endPoint y: 121, distance: 77.4
click at [164, 119] on p "*o Bouquet and boutonniere for the couple via Down to Earth Floral" at bounding box center [277, 120] width 233 height 8
drag, startPoint x: 230, startPoint y: 159, endPoint x: 160, endPoint y: 119, distance: 80.0
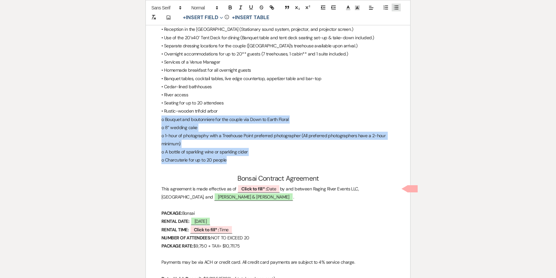
click at [397, 7] on icon "button" at bounding box center [396, 8] width 6 height 6
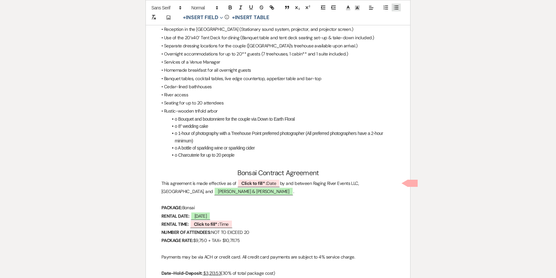
click at [397, 7] on icon "button" at bounding box center [396, 8] width 6 height 6
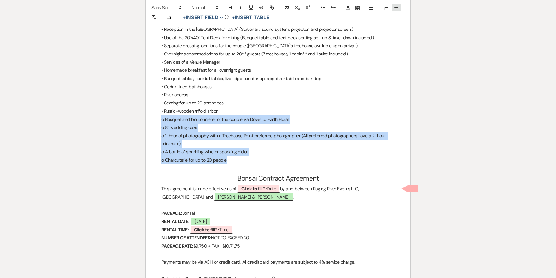
click at [397, 7] on icon "button" at bounding box center [396, 8] width 6 height 6
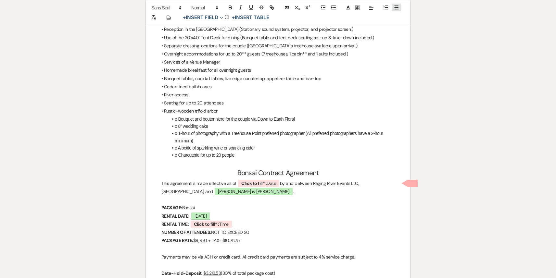
click at [397, 7] on icon "button" at bounding box center [396, 8] width 6 height 6
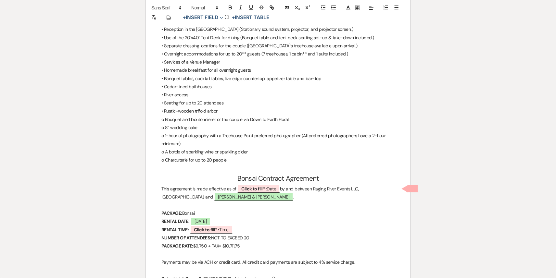
click at [176, 152] on p "o A bottle of sparkling wine or sparkling cider" at bounding box center [277, 152] width 233 height 8
click at [164, 161] on p "o Charcuterie for up to 20 people" at bounding box center [277, 160] width 233 height 8
click at [166, 151] on p "o A bottle of sparkling wine or sparkling cider" at bounding box center [277, 152] width 233 height 8
click at [166, 134] on p "o 1-hour of photography with a Treehouse Point preferred photographer (All pref…" at bounding box center [277, 140] width 233 height 16
click at [165, 126] on p "o 8” wedding cake" at bounding box center [277, 128] width 233 height 8
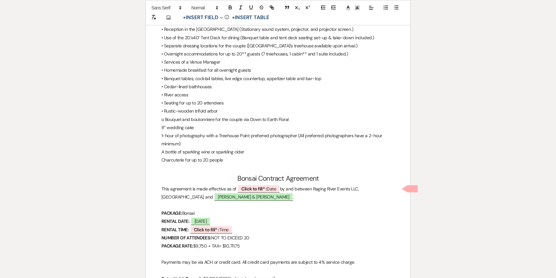
click at [164, 119] on p "o Bouquet and boutonniere for the couple via Down to Earth Floral" at bounding box center [277, 120] width 233 height 8
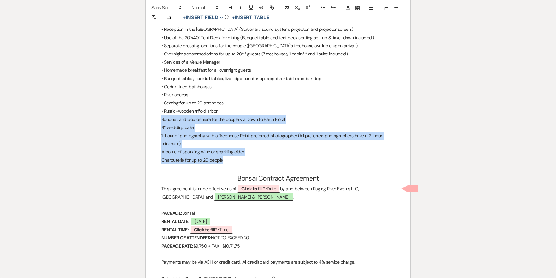
drag, startPoint x: 226, startPoint y: 160, endPoint x: 159, endPoint y: 122, distance: 77.6
click at [397, 6] on line "button" at bounding box center [396, 6] width 3 height 0
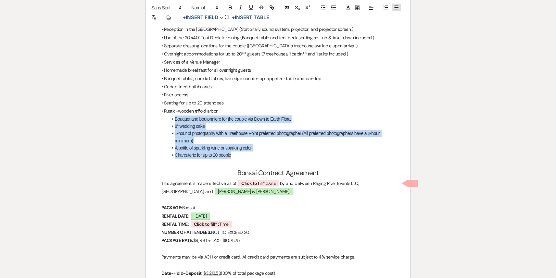
click at [395, 6] on icon "button" at bounding box center [396, 8] width 6 height 6
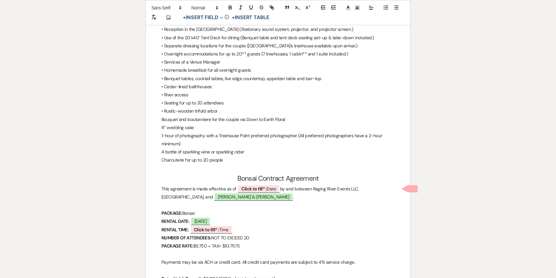
click at [294, 106] on p "• Seating for up to 20 attendees" at bounding box center [277, 103] width 233 height 8
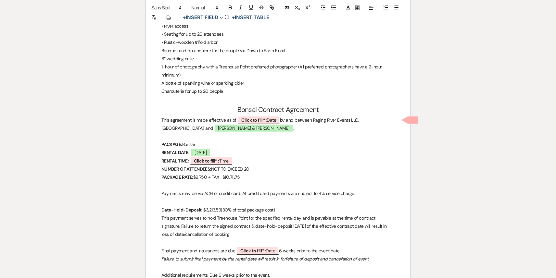
scroll to position [1693, 0]
click at [260, 117] on b "Click to fill* :" at bounding box center [253, 119] width 25 height 6
select select "owner"
select select "Date"
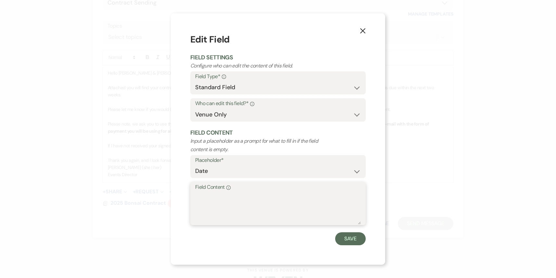
click at [218, 216] on textarea "Field Content Info" at bounding box center [278, 208] width 166 height 32
type textarea "08/12/25"
click at [349, 235] on button "Save" at bounding box center [350, 238] width 31 height 13
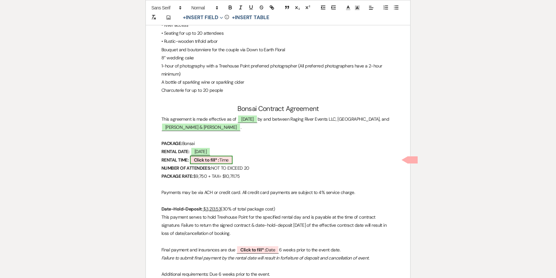
click at [198, 161] on b "Click to fill* :" at bounding box center [206, 160] width 25 height 6
select select "owner"
select select "Time"
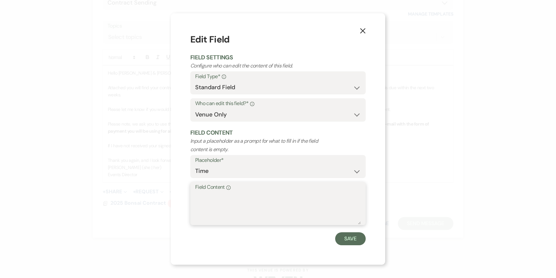
click at [199, 195] on textarea "Field Content Info" at bounding box center [278, 208] width 166 height 32
type textarea "1pm 11/02/25 - 11am 11/03/25"
click at [346, 240] on button "Save" at bounding box center [350, 238] width 31 height 13
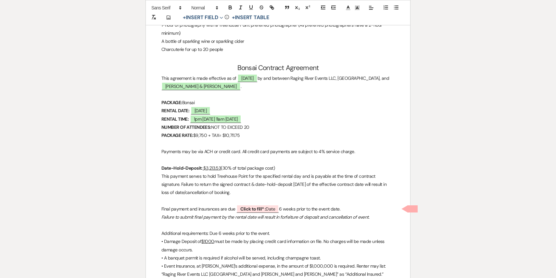
scroll to position [1754, 0]
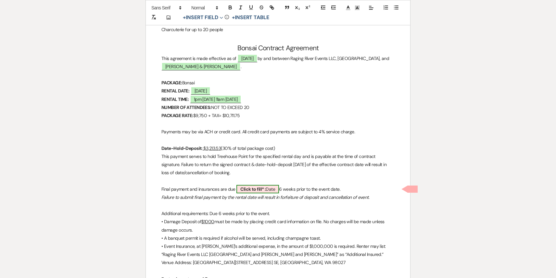
click at [260, 193] on span "Click to fill* : Date" at bounding box center [257, 189] width 43 height 8
select select "owner"
select select "Date"
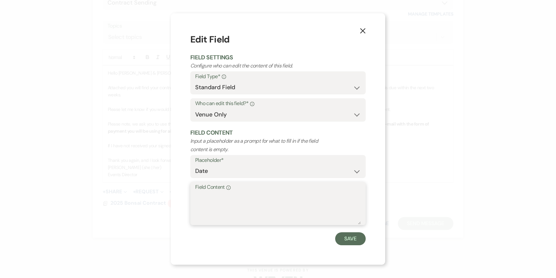
click at [198, 214] on textarea "Field Content Info" at bounding box center [278, 208] width 166 height 32
type textarea "09/28/25"
click at [352, 245] on button "Save" at bounding box center [350, 238] width 31 height 13
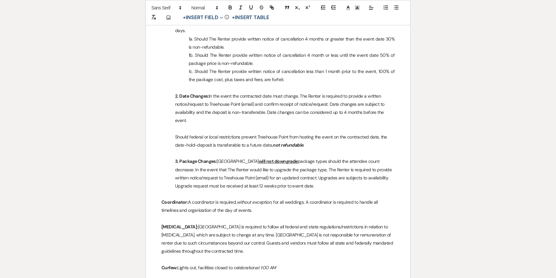
scroll to position [0, 0]
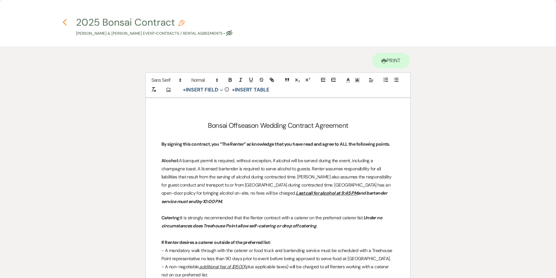
click at [63, 23] on icon "Previous" at bounding box center [64, 23] width 5 height 8
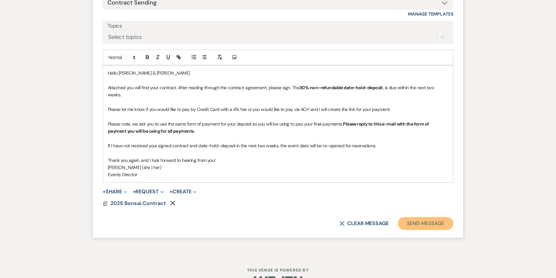
click at [444, 217] on button "Send Message" at bounding box center [426, 223] width 56 height 13
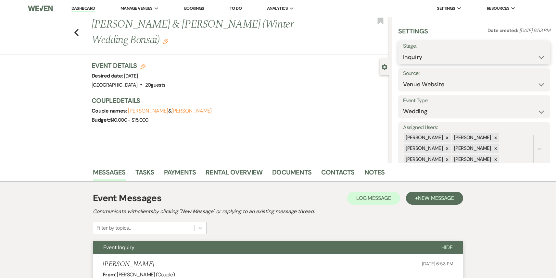
click at [470, 54] on select "Inquiry Follow Up Tour Requested Tour Confirmed Toured Proposal Sent Booked Lost" at bounding box center [474, 57] width 142 height 13
select select "6"
click at [403, 51] on select "Inquiry Follow Up Tour Requested Tour Confirmed Toured Proposal Sent Booked Lost" at bounding box center [474, 57] width 142 height 13
click at [528, 56] on button "Save" at bounding box center [534, 52] width 32 height 13
click at [78, 10] on link "Dashboard" at bounding box center [82, 9] width 23 height 6
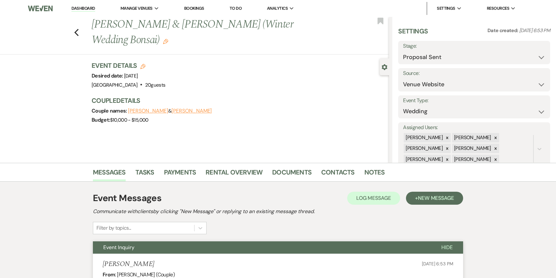
select select "6"
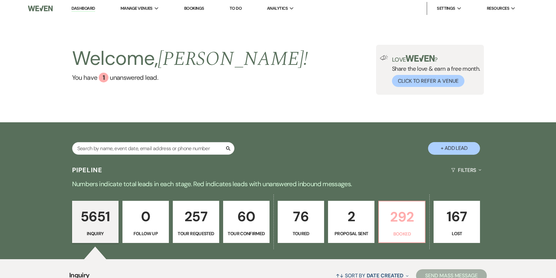
click at [397, 225] on p "292" at bounding box center [402, 217] width 38 height 22
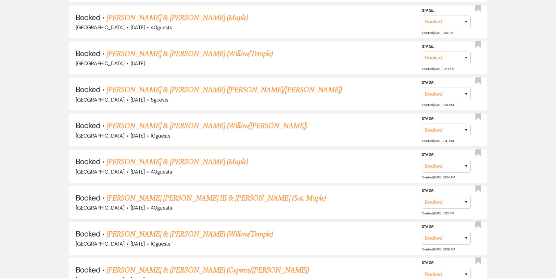
scroll to position [789, 0]
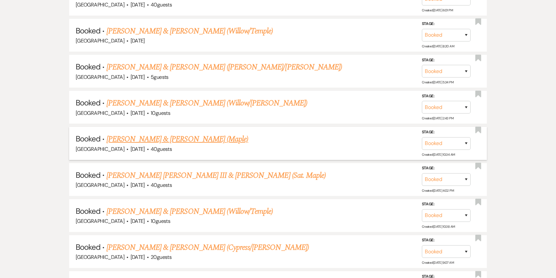
click at [219, 135] on link "[PERSON_NAME] & [PERSON_NAME] (Maple)" at bounding box center [177, 139] width 142 height 12
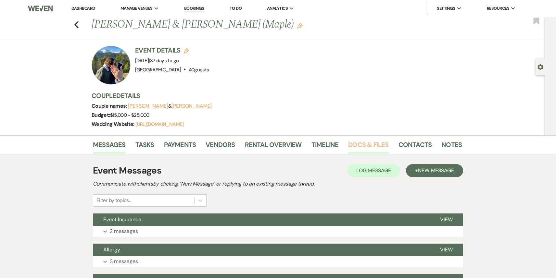
click at [356, 147] on link "Docs & Files" at bounding box center [368, 147] width 40 height 14
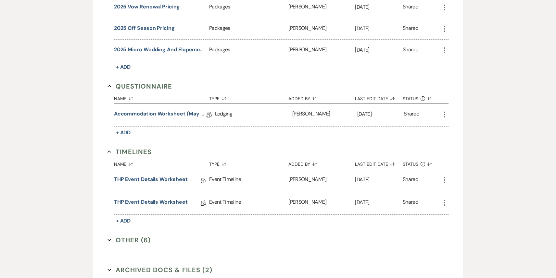
scroll to position [554, 0]
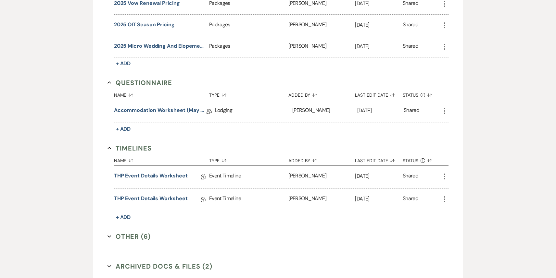
click at [161, 176] on link "THP Event Details Worksheet" at bounding box center [151, 177] width 74 height 10
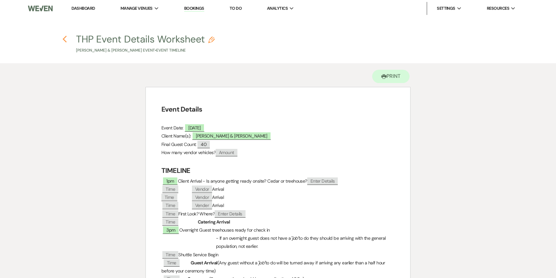
click at [64, 42] on icon "Previous" at bounding box center [64, 39] width 5 height 8
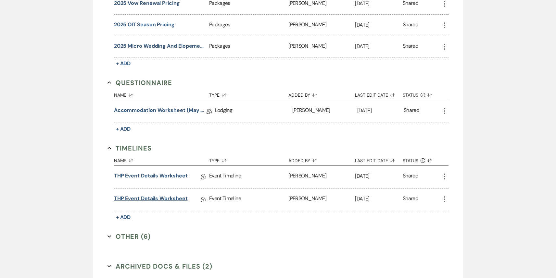
click at [154, 199] on link "THP Event Details Worksheet" at bounding box center [151, 200] width 74 height 10
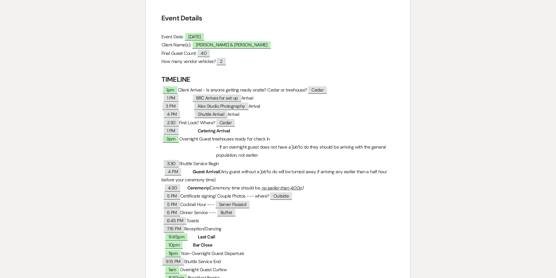
scroll to position [53, 0]
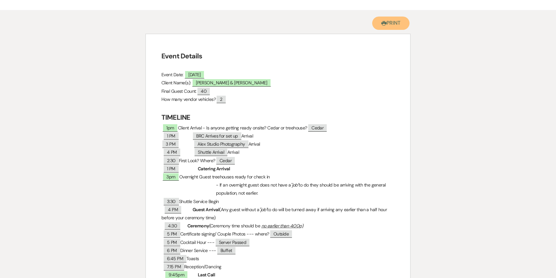
click at [393, 23] on button "Printer Print" at bounding box center [390, 23] width 37 height 13
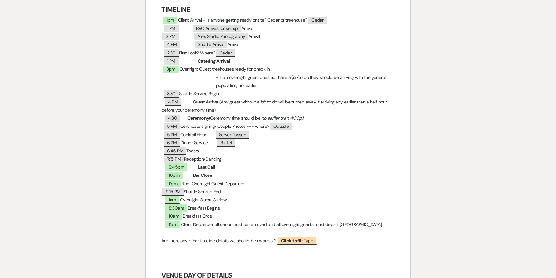
scroll to position [0, 0]
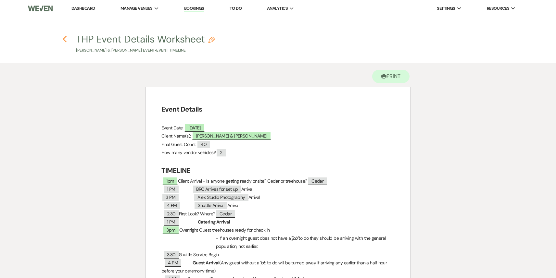
click at [65, 35] on button "Previous" at bounding box center [64, 39] width 5 height 8
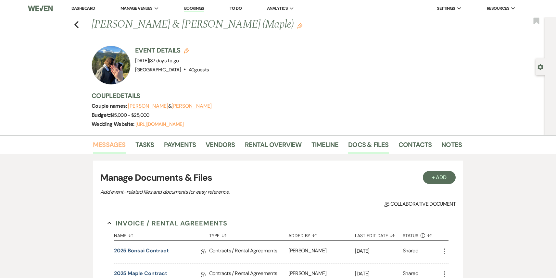
click at [112, 144] on link "Messages" at bounding box center [109, 147] width 33 height 14
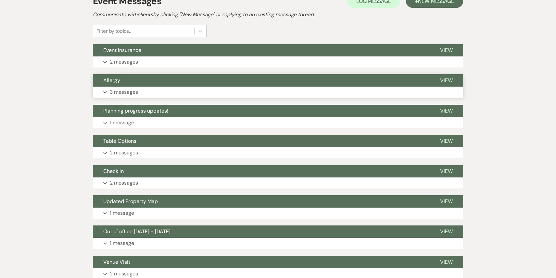
scroll to position [172, 0]
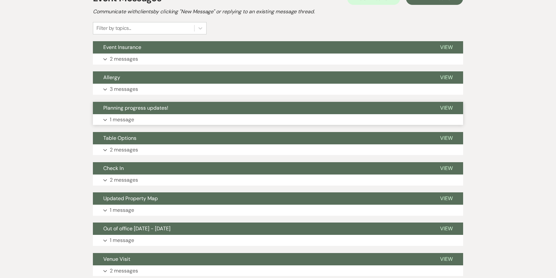
click at [167, 119] on button "Expand 1 message" at bounding box center [278, 119] width 370 height 11
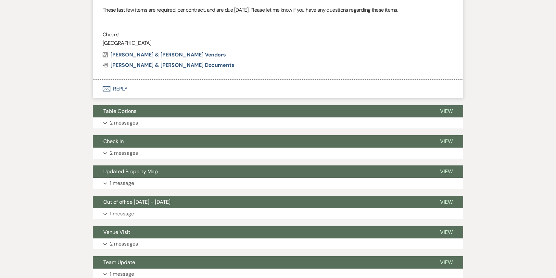
scroll to position [586, 0]
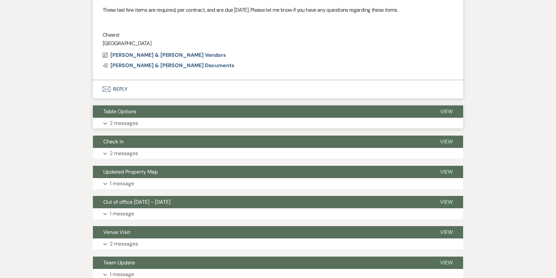
click at [164, 128] on button "Expand 2 messages" at bounding box center [278, 123] width 370 height 11
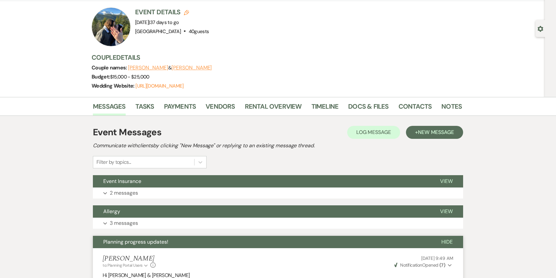
scroll to position [82, 0]
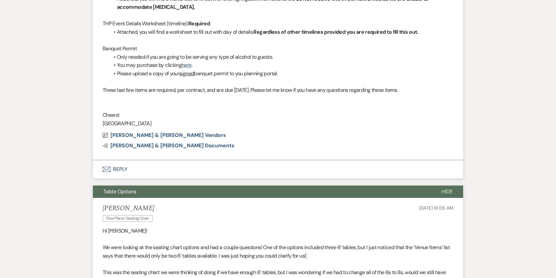
click at [241, 170] on button "Envelope Reply" at bounding box center [278, 169] width 370 height 18
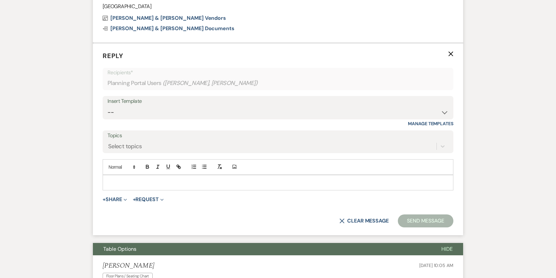
scroll to position [624, 0]
click at [165, 186] on div at bounding box center [278, 182] width 350 height 15
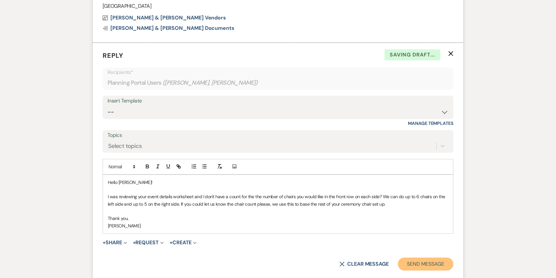
click at [435, 261] on button "Send Message" at bounding box center [426, 264] width 56 height 13
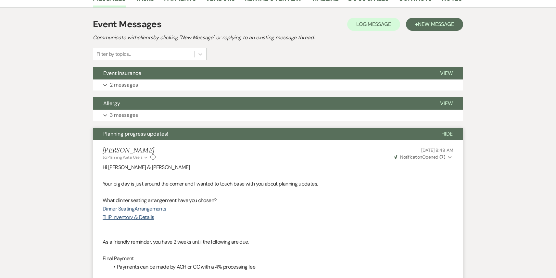
scroll to position [0, 0]
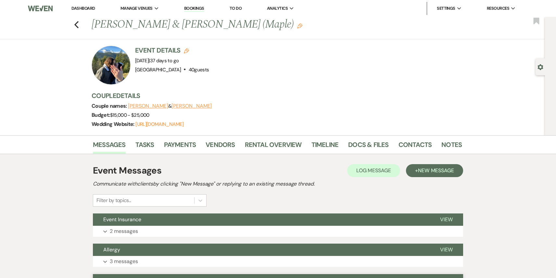
click at [80, 8] on link "Dashboard" at bounding box center [82, 9] width 23 height 6
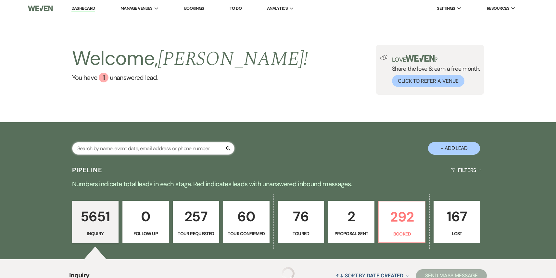
click at [107, 149] on input "text" at bounding box center [153, 148] width 162 height 13
paste input "justinejadal@gmail.com"
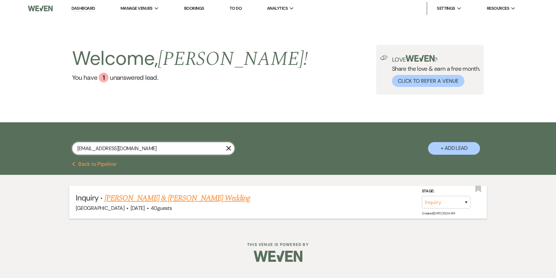
type input "justinejadal@gmail.com"
click at [448, 204] on select "Inquiry Follow Up Tour Requested Tour Confirmed Toured Proposal Sent Booked Lost" at bounding box center [446, 202] width 49 height 13
select select "4"
click at [422, 196] on select "Inquiry Follow Up Tour Requested Tour Confirmed Toured Proposal Sent Booked Lost" at bounding box center [446, 202] width 49 height 13
click at [456, 203] on button "Save" at bounding box center [457, 202] width 32 height 13
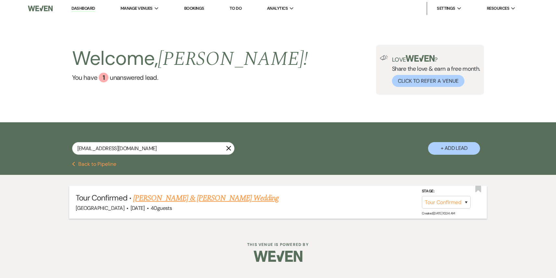
click at [82, 10] on link "Dashboard" at bounding box center [82, 9] width 23 height 6
select select "4"
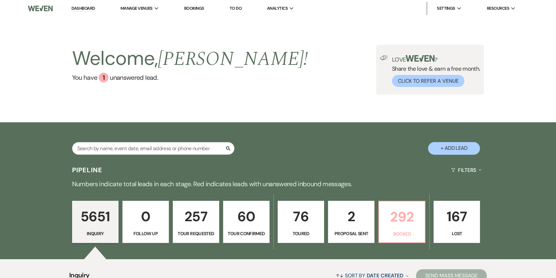
click at [406, 218] on p "292" at bounding box center [402, 217] width 38 height 22
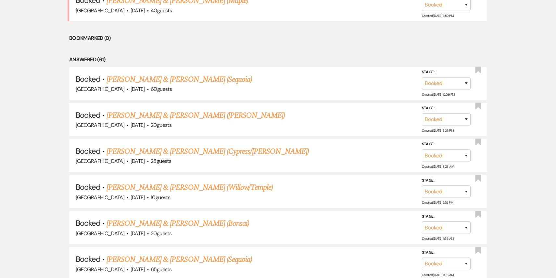
scroll to position [308, 0]
click at [194, 116] on link "[PERSON_NAME] & [PERSON_NAME] ([PERSON_NAME])" at bounding box center [195, 115] width 179 height 12
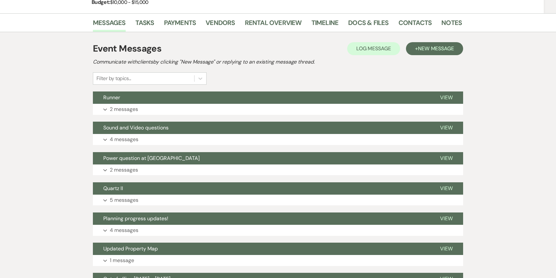
scroll to position [88, 0]
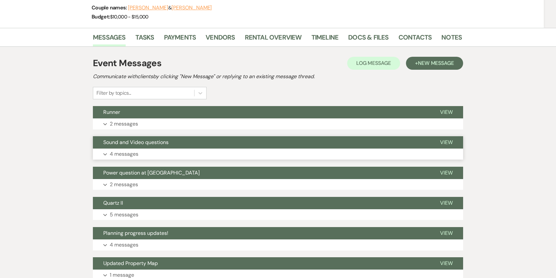
click at [205, 156] on button "Expand 4 messages" at bounding box center [278, 154] width 370 height 11
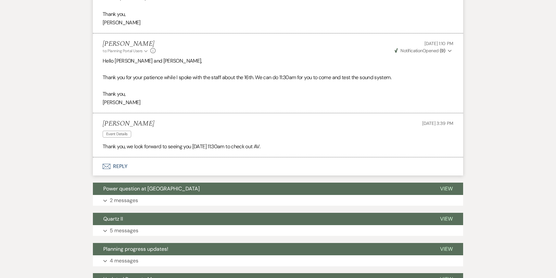
scroll to position [709, 0]
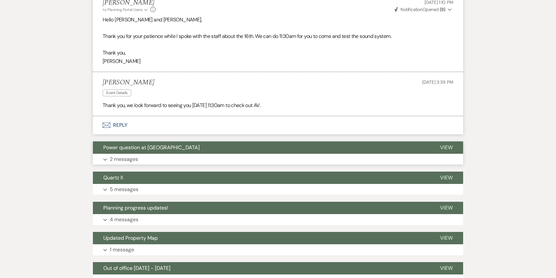
click at [206, 156] on button "Expand 2 messages" at bounding box center [278, 159] width 370 height 11
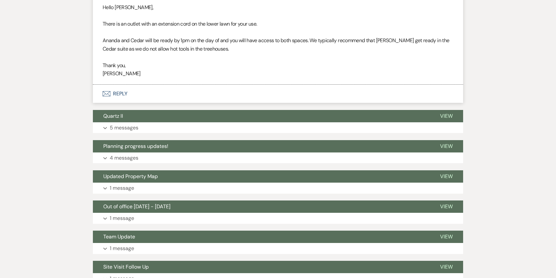
scroll to position [987, 0]
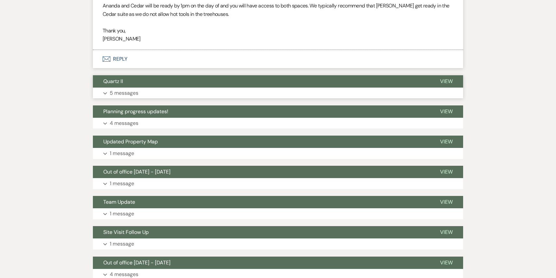
click at [203, 88] on button "Expand 5 messages" at bounding box center [278, 93] width 370 height 11
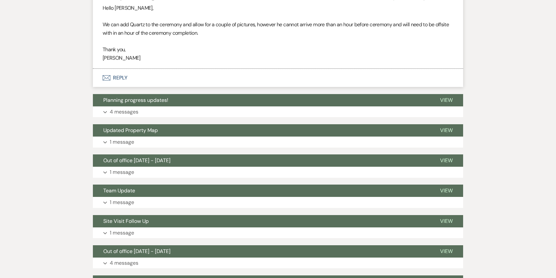
scroll to position [1676, 0]
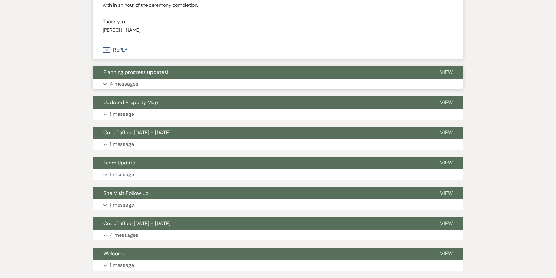
click at [204, 79] on button "Expand 4 messages" at bounding box center [278, 84] width 370 height 11
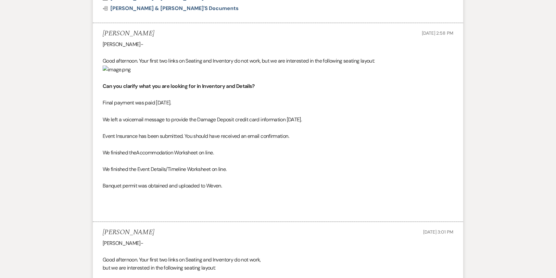
scroll to position [2105, 0]
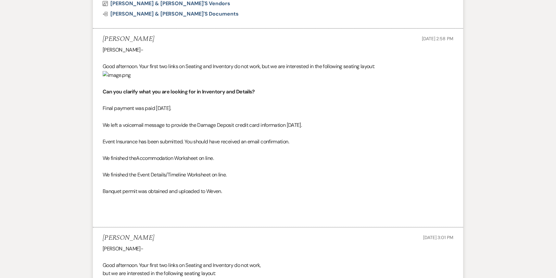
click at [105, 71] on img at bounding box center [117, 75] width 28 height 8
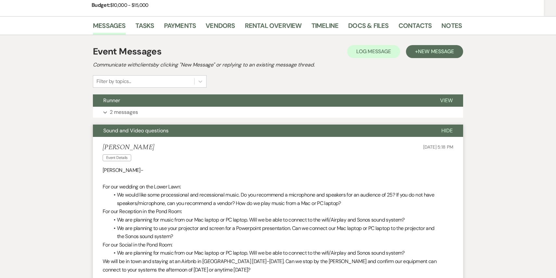
scroll to position [0, 0]
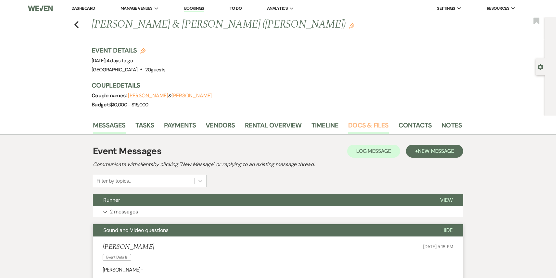
click at [356, 130] on link "Docs & Files" at bounding box center [368, 127] width 40 height 14
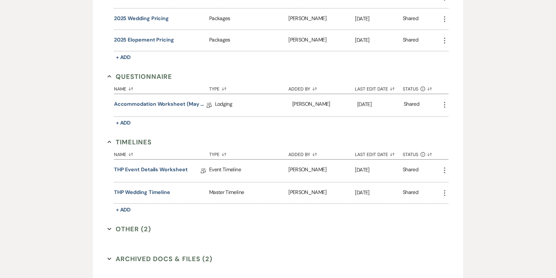
scroll to position [686, 0]
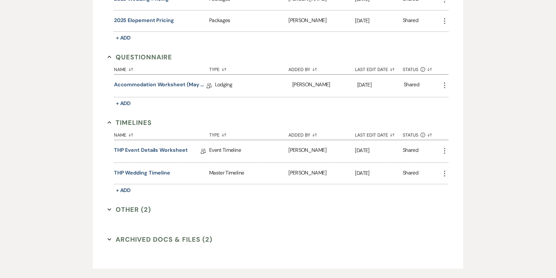
click at [132, 205] on button "Other (2) Expand" at bounding box center [129, 210] width 44 height 10
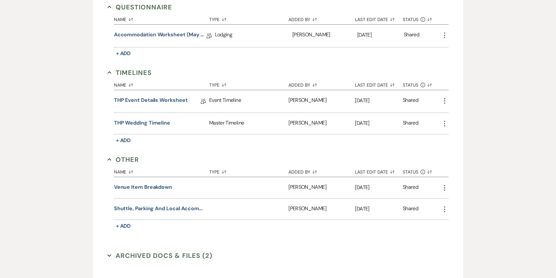
scroll to position [740, 0]
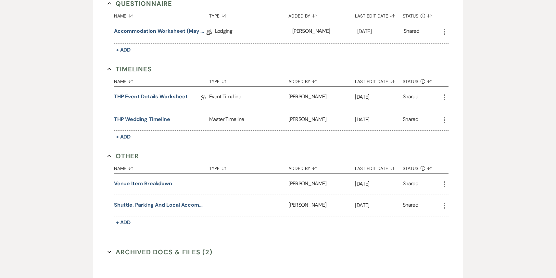
click at [133, 250] on button "Archived Docs & Files (2) Expand" at bounding box center [159, 252] width 105 height 10
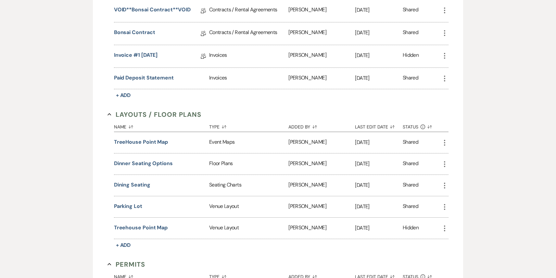
scroll to position [220, 0]
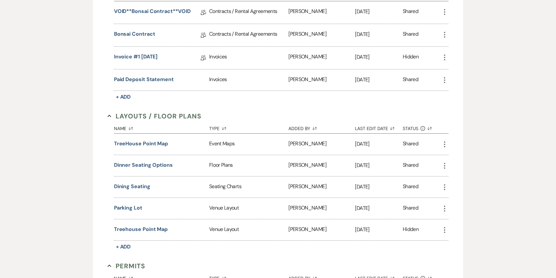
click at [141, 190] on div "Dining Seating" at bounding box center [161, 187] width 95 height 21
click at [140, 186] on button "Dining Seating" at bounding box center [132, 187] width 36 height 8
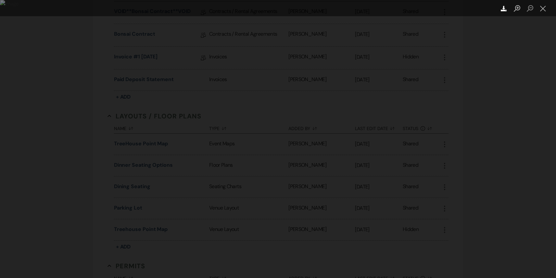
click at [502, 8] on icon "Download" at bounding box center [504, 9] width 6 height 6
click at [544, 9] on button "Close lightbox" at bounding box center [542, 8] width 13 height 11
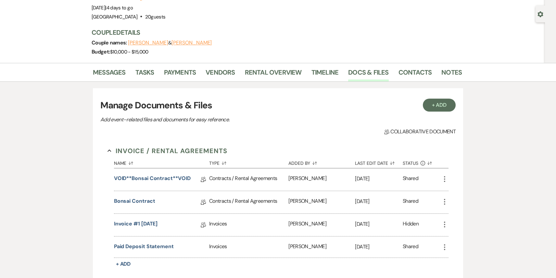
scroll to position [0, 0]
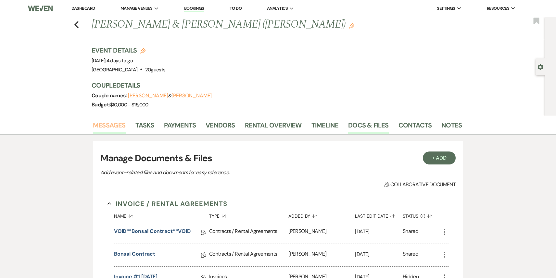
click at [123, 124] on link "Messages" at bounding box center [109, 127] width 33 height 14
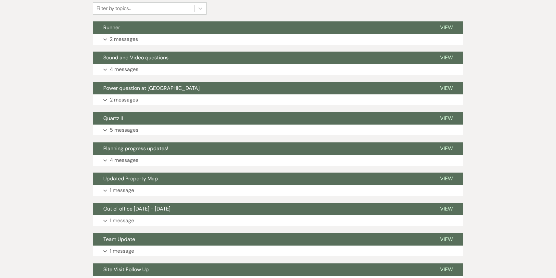
scroll to position [174, 0]
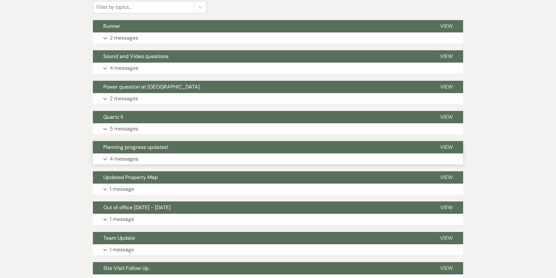
click at [147, 156] on button "Expand 4 messages" at bounding box center [278, 159] width 370 height 11
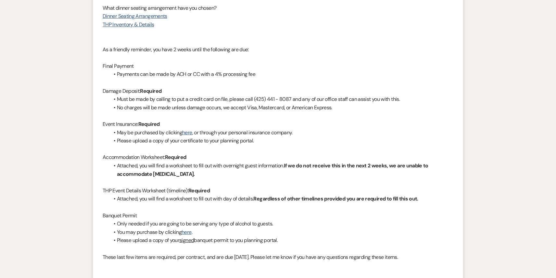
scroll to position [0, 0]
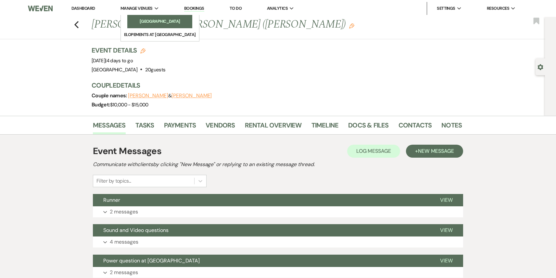
click at [146, 23] on li "[GEOGRAPHIC_DATA]" at bounding box center [160, 21] width 58 height 6
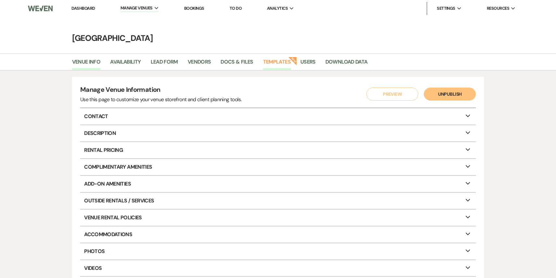
click at [276, 63] on link "Templates" at bounding box center [277, 64] width 28 height 12
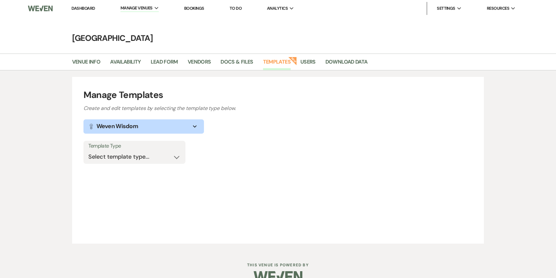
click at [158, 168] on div "Template Type Select template type... Task List Message Templates Payment Plan …" at bounding box center [277, 155] width 389 height 29
click at [157, 160] on select "Select template type... Task List Message Templates Payment Plan Inventory Item…" at bounding box center [134, 157] width 92 height 13
select select "Message Templates"
click at [88, 151] on select "Select template type... Task List Message Templates Payment Plan Inventory Item…" at bounding box center [134, 157] width 92 height 13
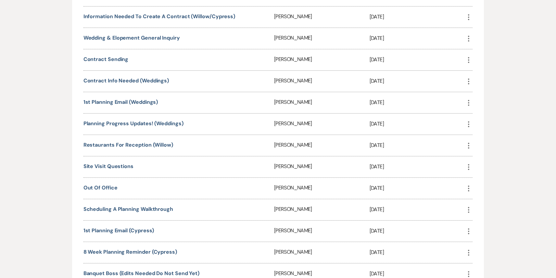
scroll to position [274, 0]
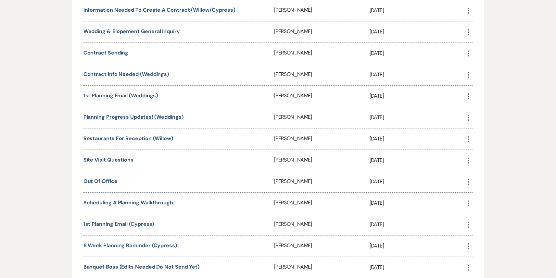
click at [166, 119] on link "Planning progress updates! (Weddings)" at bounding box center [133, 117] width 100 height 7
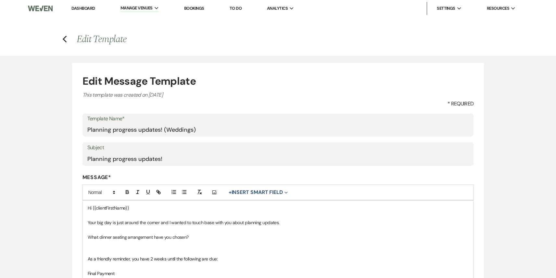
click at [81, 9] on link "Dashboard" at bounding box center [82, 9] width 23 height 6
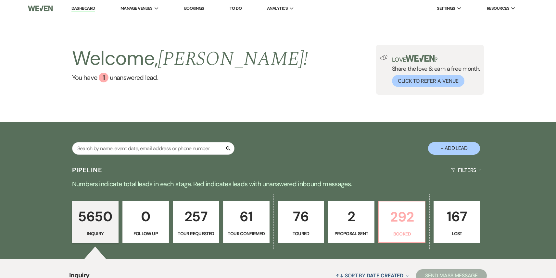
click at [403, 225] on p "292" at bounding box center [402, 217] width 38 height 22
